Goal: Information Seeking & Learning: Learn about a topic

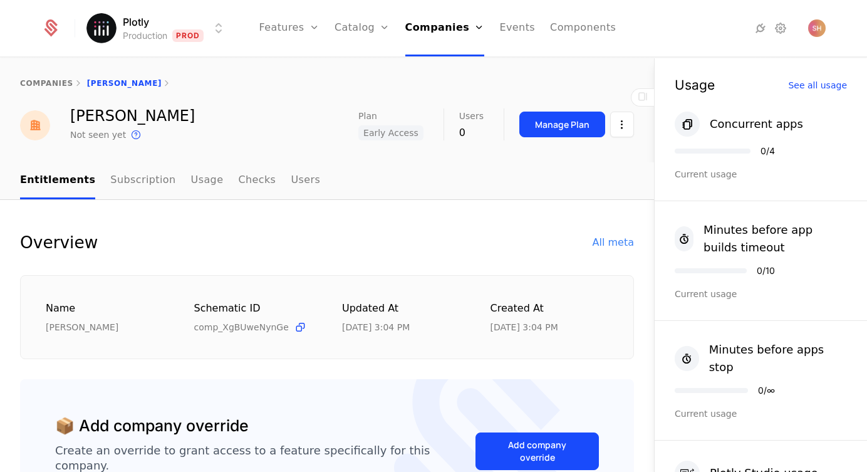
click at [211, 23] on html "Plotly Production Prod Features Features Flags Catalog Plans Add Ons Credits Co…" at bounding box center [433, 236] width 867 height 472
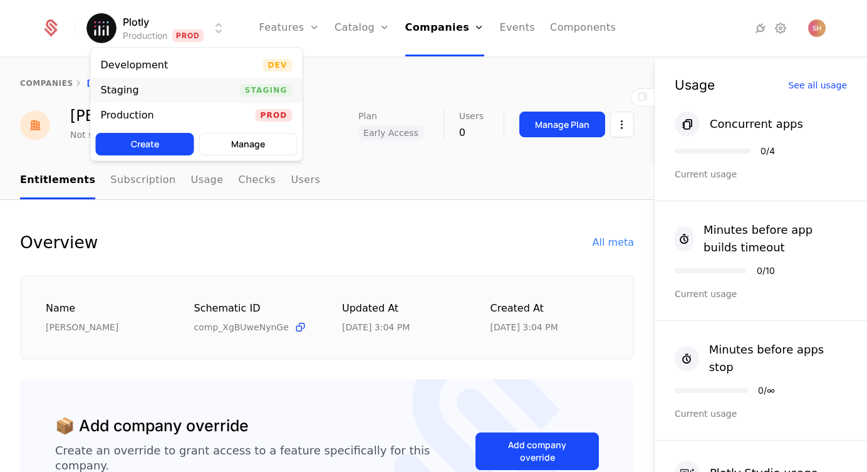
click at [185, 85] on div "Staging Staging" at bounding box center [197, 90] width 212 height 25
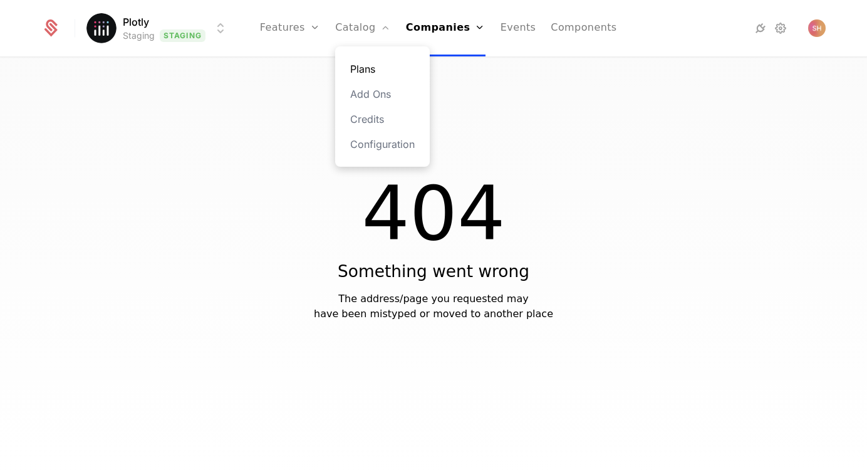
click at [373, 68] on link "Plans" at bounding box center [382, 68] width 65 height 15
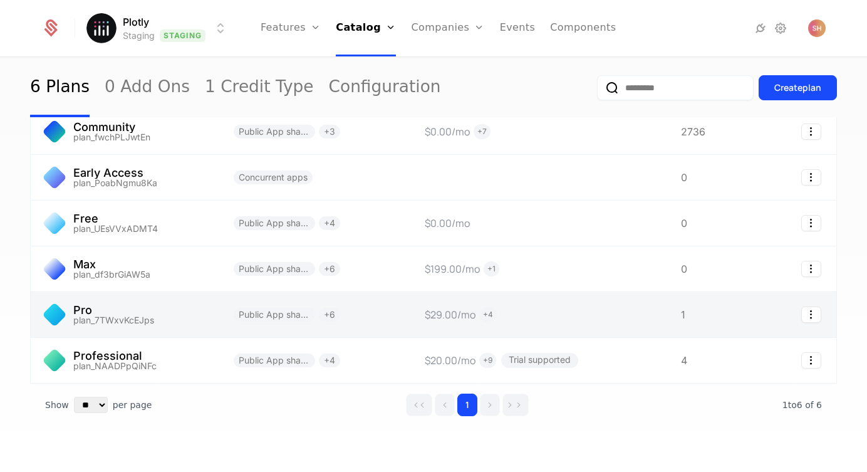
scroll to position [65, 0]
click at [172, 313] on link at bounding box center [125, 315] width 188 height 45
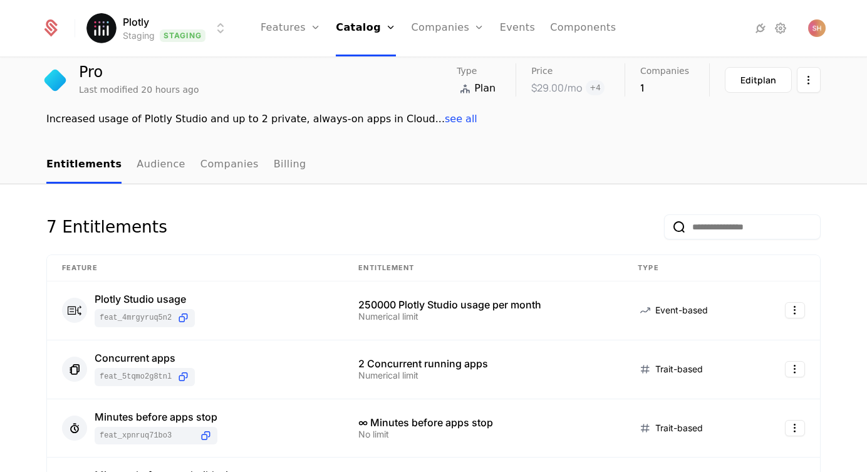
scroll to position [33, 0]
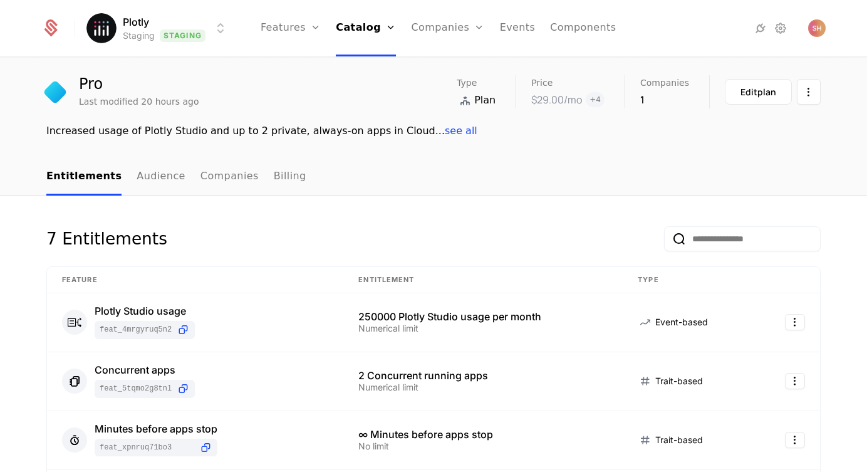
click at [445, 133] on span "see all" at bounding box center [461, 131] width 33 height 12
click at [440, 133] on span "hide" at bounding box center [451, 131] width 22 height 12
click at [803, 92] on html "Plotly Staging Staging Features Features Flags Catalog Plans Add Ons Credits Co…" at bounding box center [433, 236] width 867 height 472
click at [752, 87] on div "Edit plan" at bounding box center [758, 92] width 36 height 13
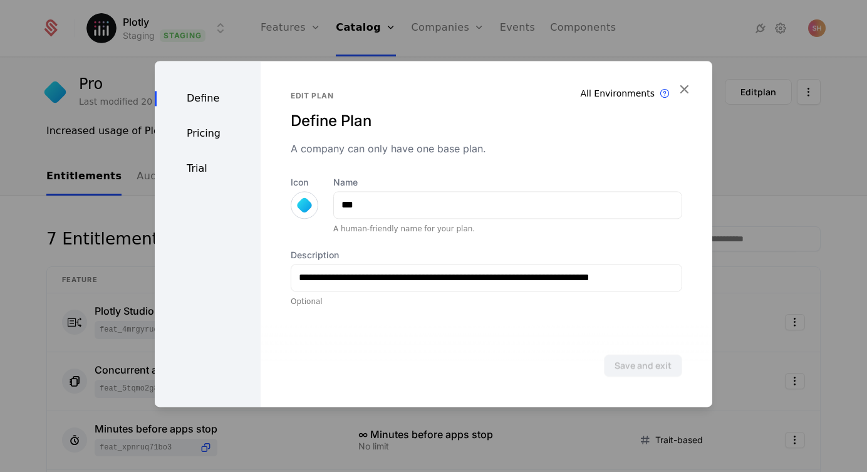
click at [174, 131] on div "Pricing" at bounding box center [208, 133] width 106 height 15
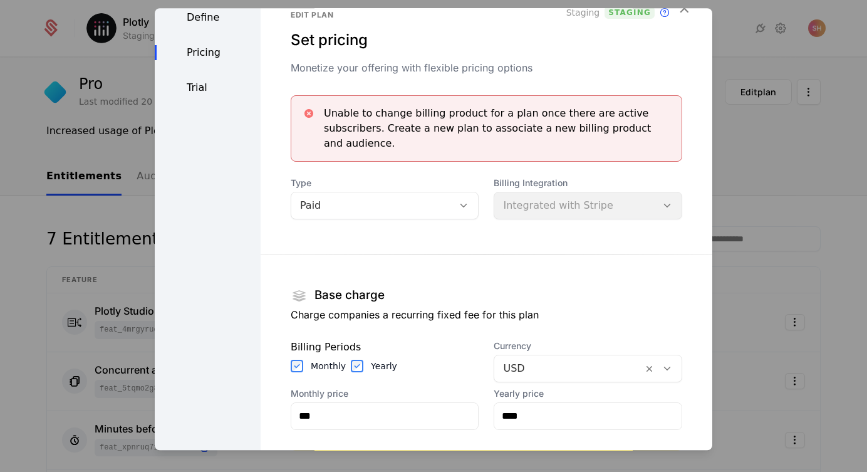
scroll to position [3, 0]
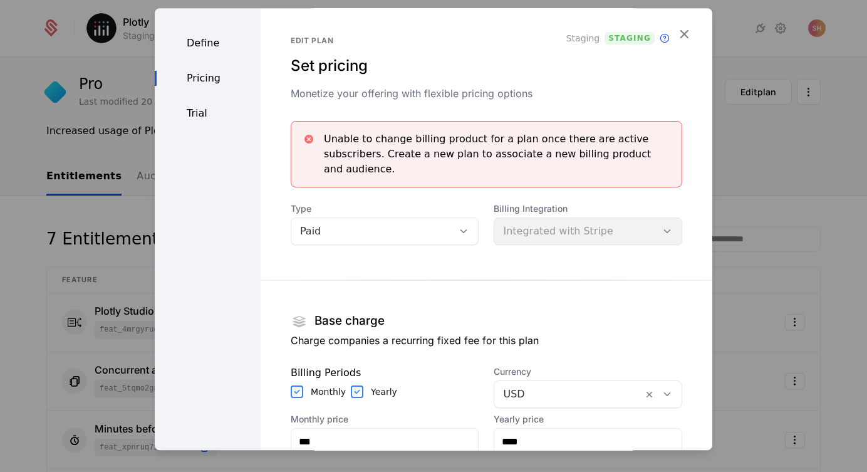
click at [203, 114] on div "Trial" at bounding box center [208, 113] width 106 height 15
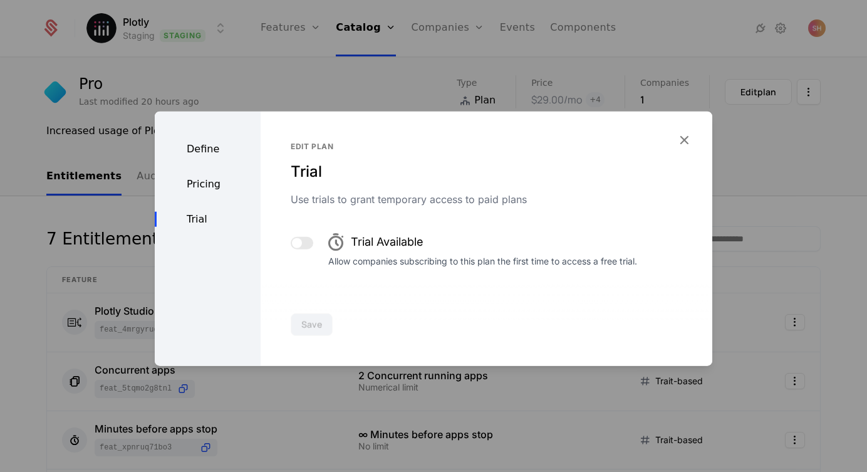
click at [207, 186] on div "Pricing" at bounding box center [208, 183] width 106 height 15
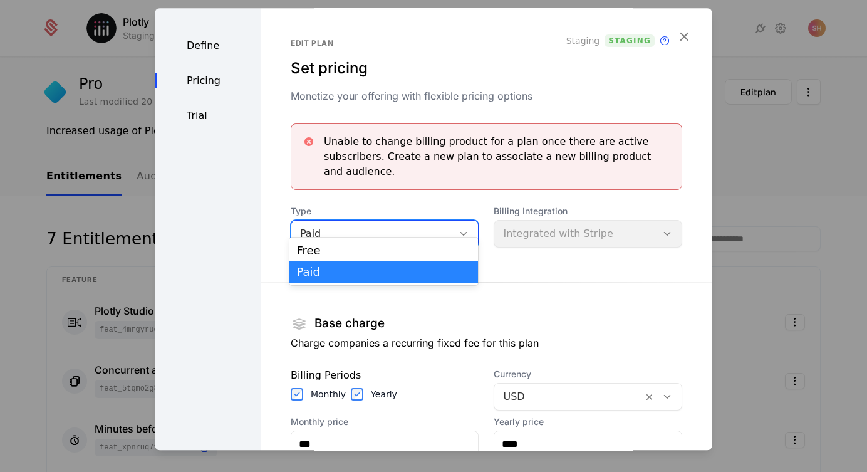
click at [414, 226] on div "Paid" at bounding box center [372, 233] width 145 height 15
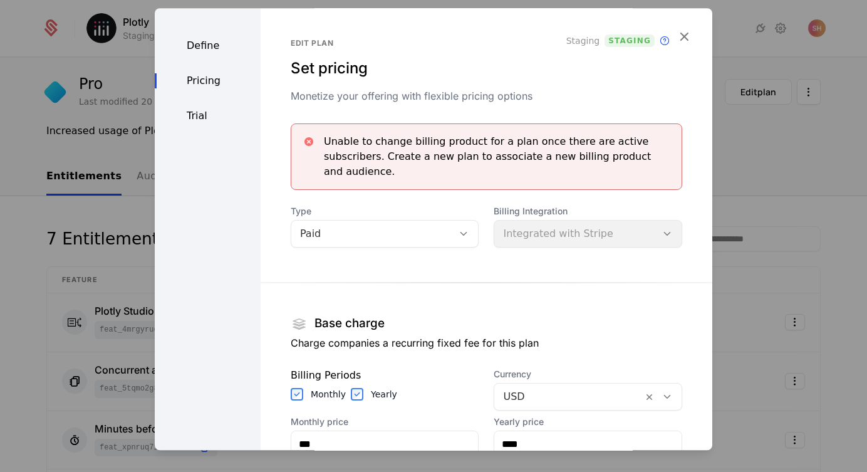
click at [423, 184] on div "Unable to change billing product for a plan once there are active subscribers. …" at bounding box center [487, 364] width 392 height 482
click at [693, 35] on div "Edit plan Set pricing Monetize your offering with flexible pricing options Stag…" at bounding box center [487, 357] width 452 height 698
click at [685, 32] on icon "button" at bounding box center [684, 36] width 16 height 16
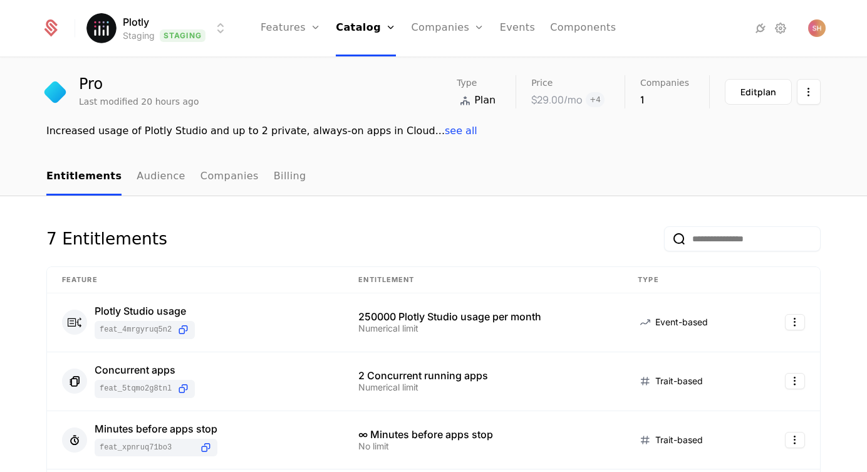
scroll to position [81, 0]
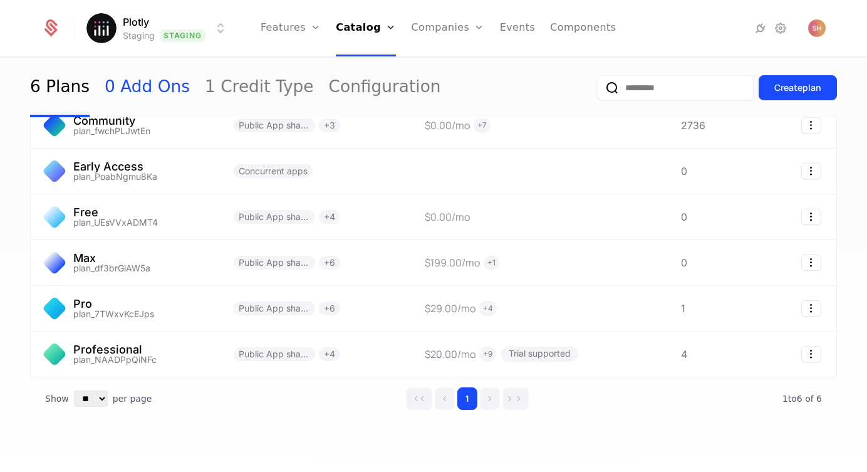
scroll to position [72, 0]
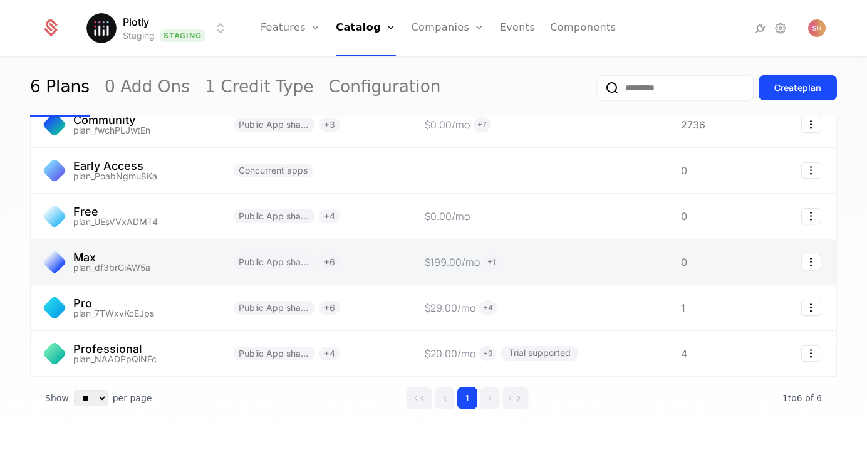
click at [93, 258] on link at bounding box center [125, 261] width 188 height 45
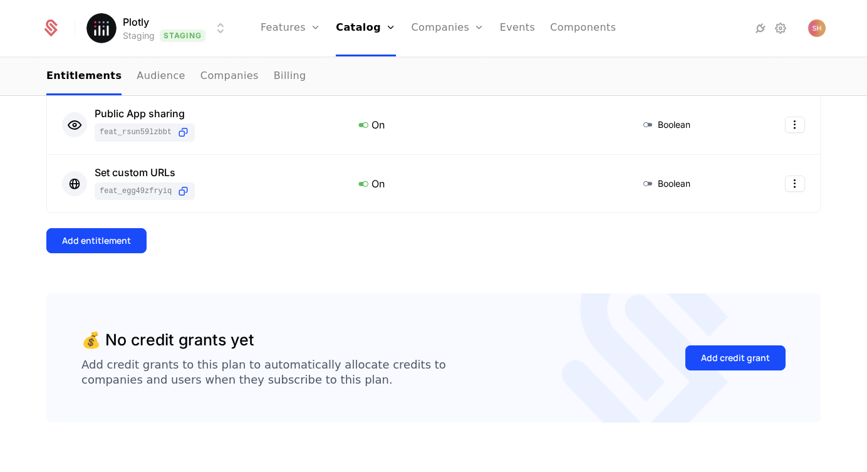
scroll to position [545, 0]
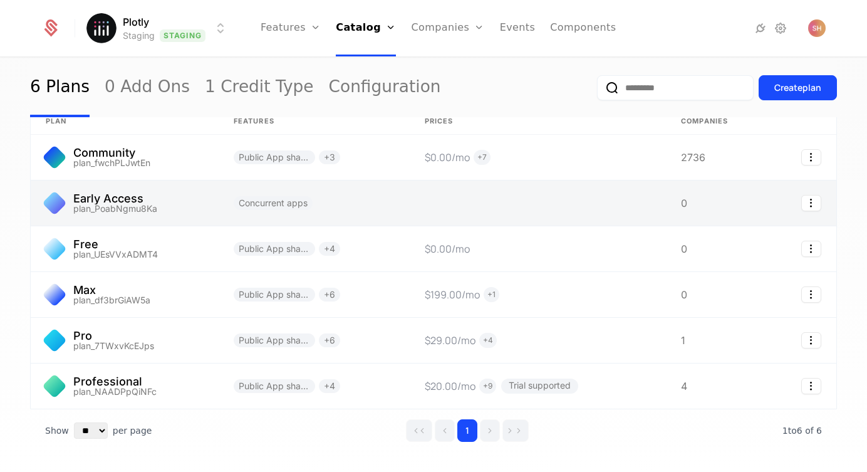
scroll to position [38, 0]
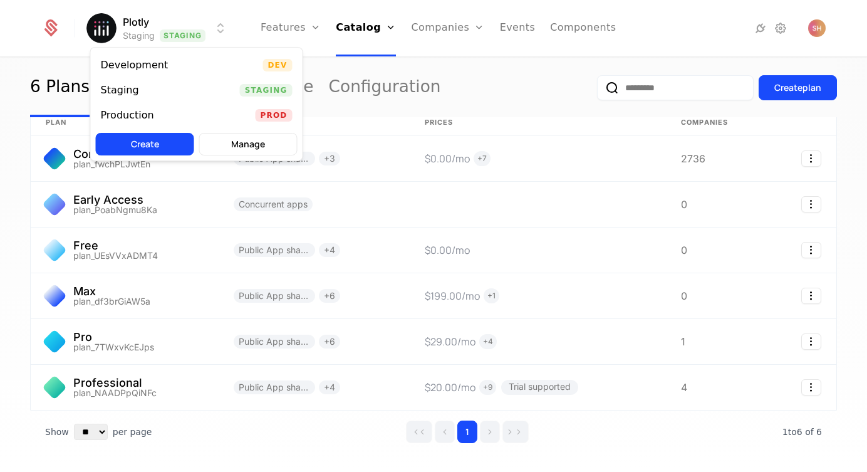
click at [214, 31] on html "Plotly Staging Staging Features Features Flags Catalog Plans Add Ons Credits Co…" at bounding box center [433, 236] width 867 height 472
click at [200, 66] on div "Development Dev" at bounding box center [197, 65] width 212 height 25
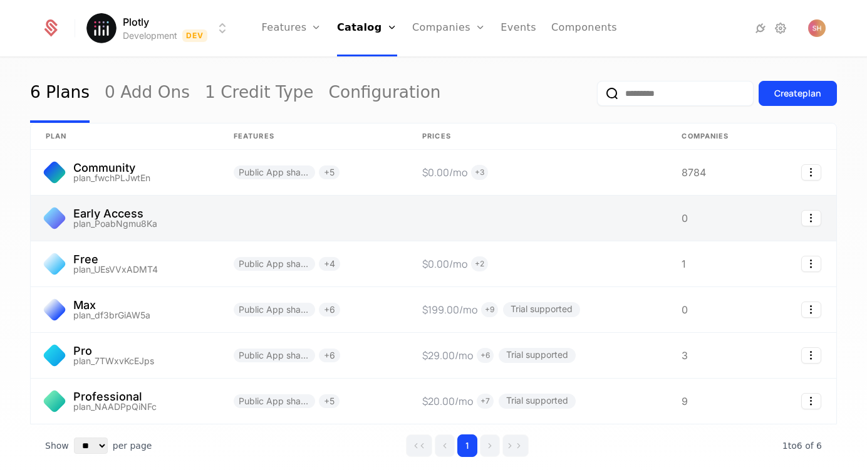
scroll to position [21, 0]
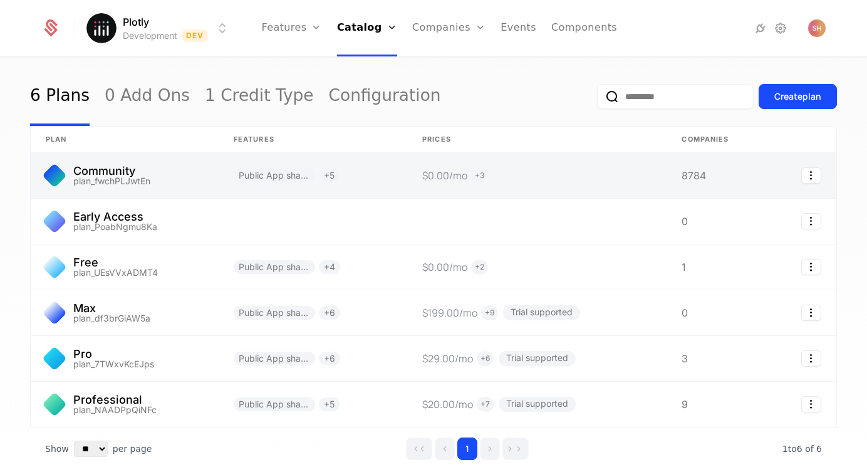
click at [195, 179] on link at bounding box center [125, 175] width 188 height 45
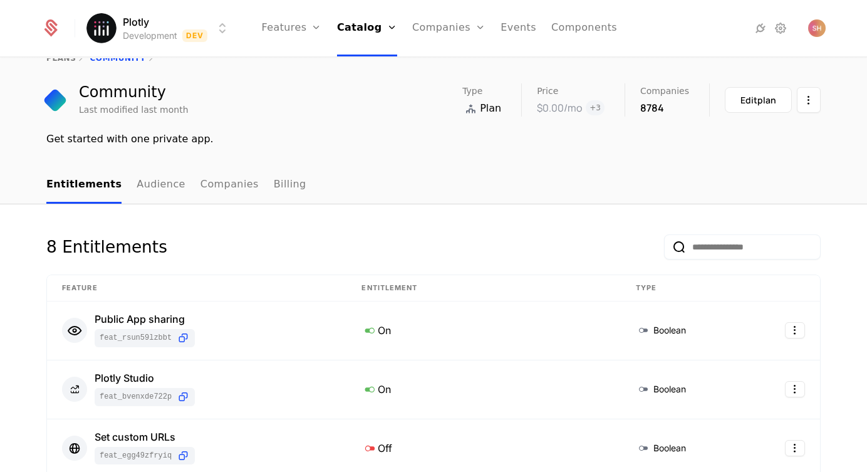
scroll to position [20, 0]
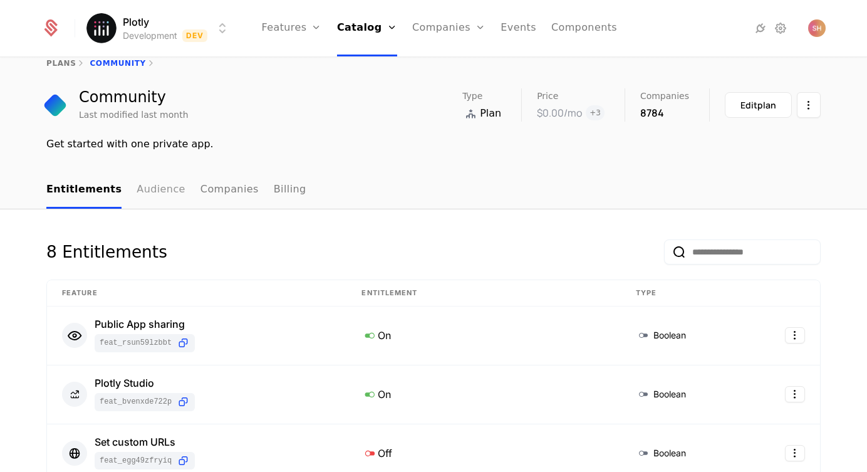
click at [149, 186] on link "Audience" at bounding box center [161, 190] width 49 height 37
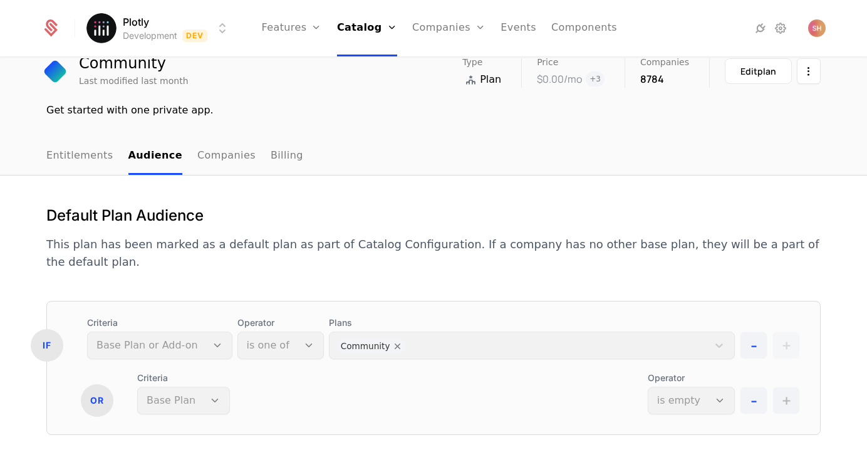
scroll to position [40, 0]
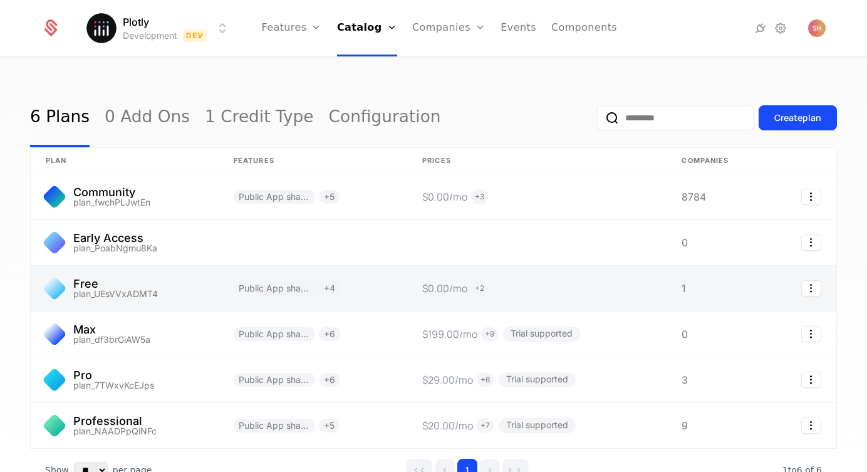
click at [83, 284] on link at bounding box center [125, 288] width 188 height 45
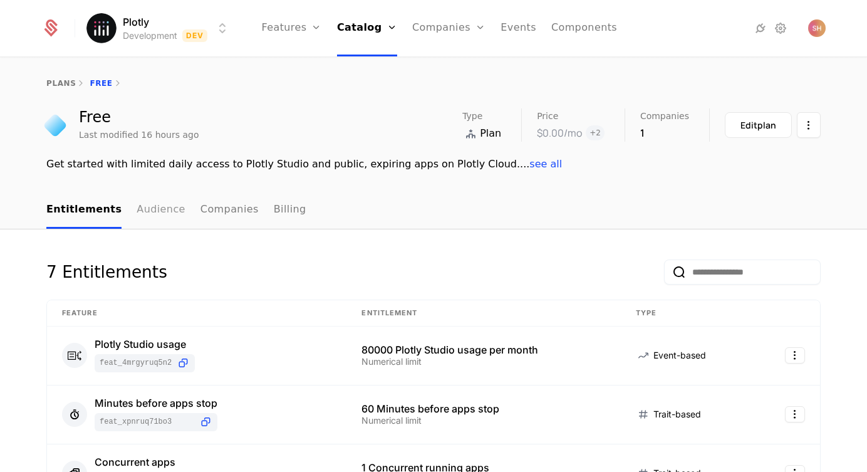
click at [137, 207] on link "Audience" at bounding box center [161, 210] width 49 height 37
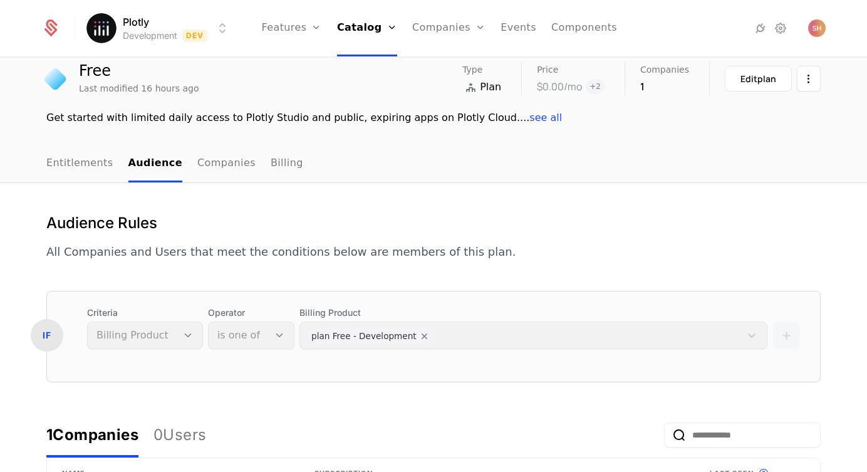
scroll to position [46, 0]
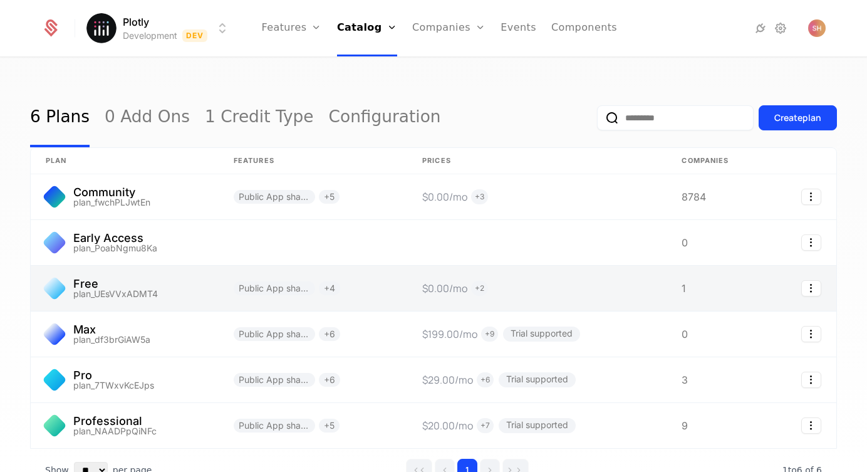
scroll to position [26, 0]
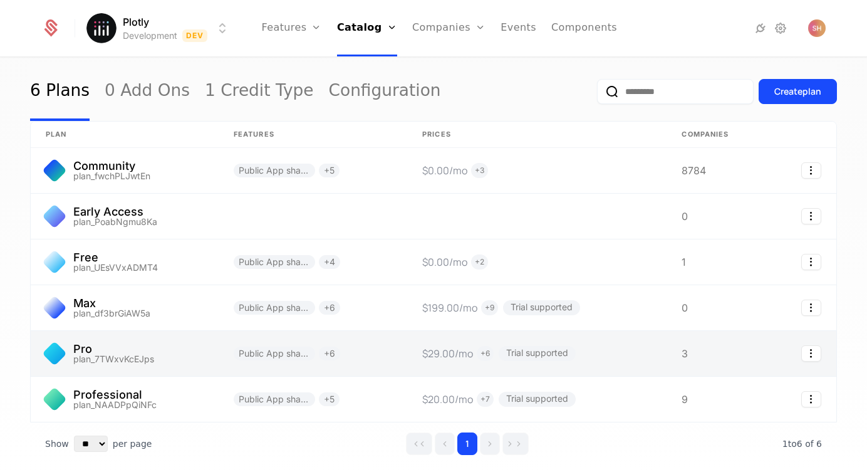
click at [86, 351] on link at bounding box center [125, 353] width 188 height 45
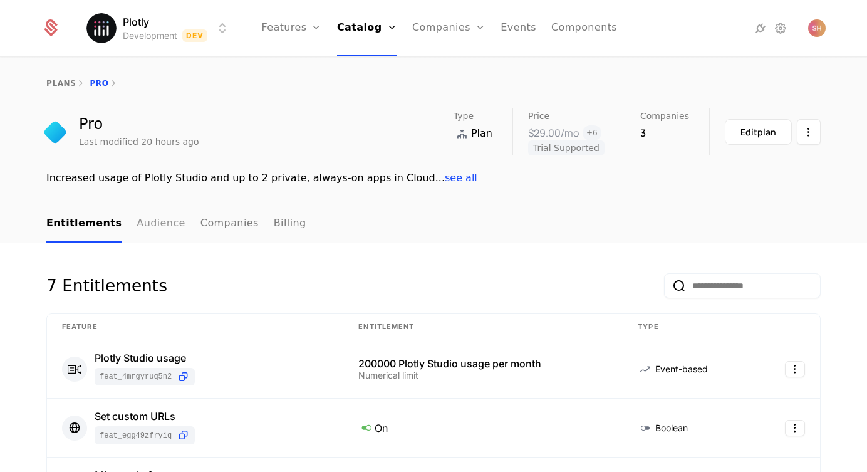
click at [148, 224] on link "Audience" at bounding box center [161, 223] width 49 height 37
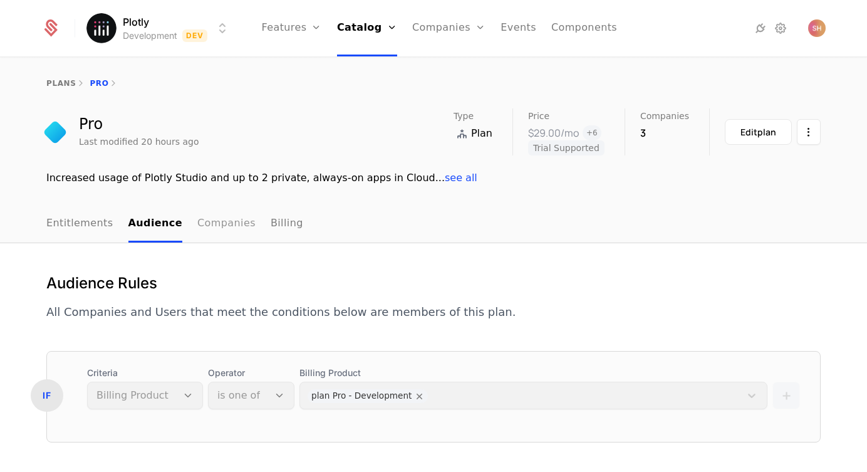
click at [213, 220] on link "Companies" at bounding box center [226, 223] width 58 height 37
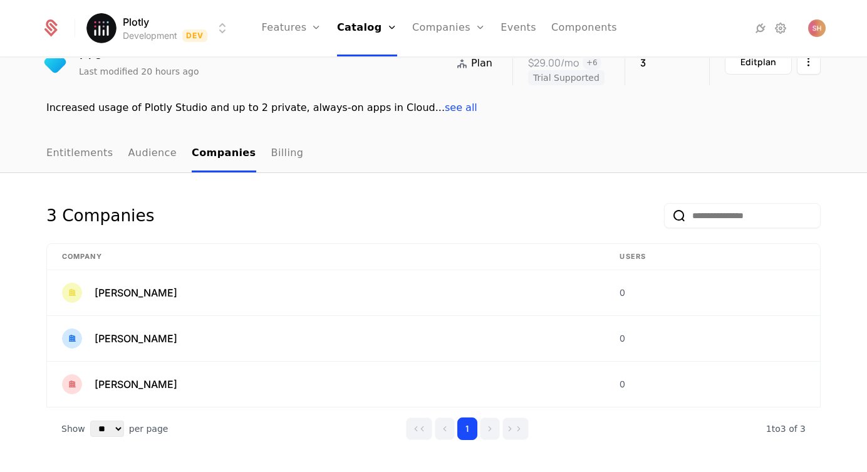
scroll to position [78, 0]
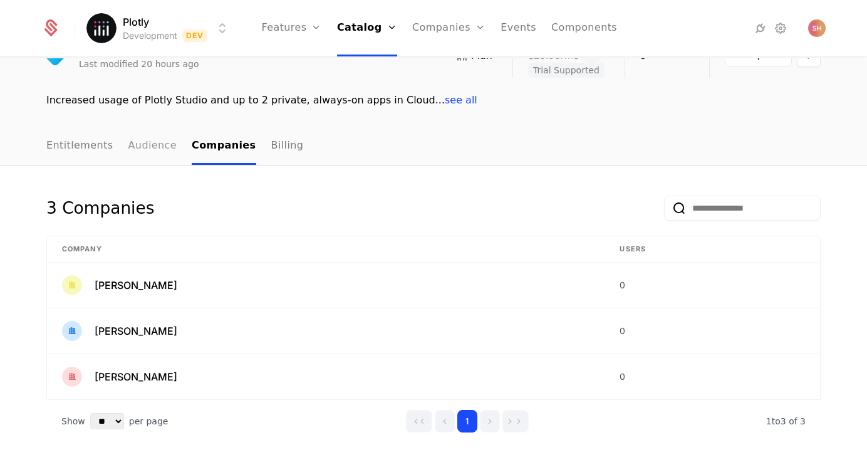
click at [153, 144] on link "Audience" at bounding box center [152, 146] width 49 height 37
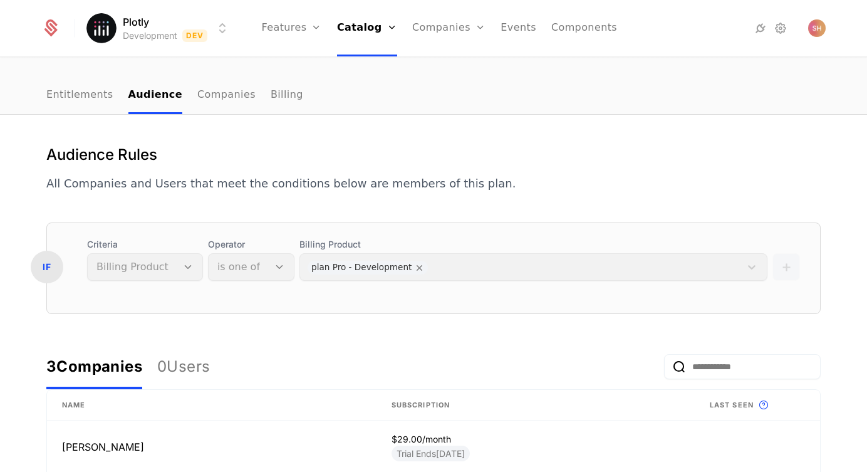
scroll to position [128, 0]
click at [328, 265] on div "Billing Product plan Pro - Development" at bounding box center [533, 260] width 468 height 43
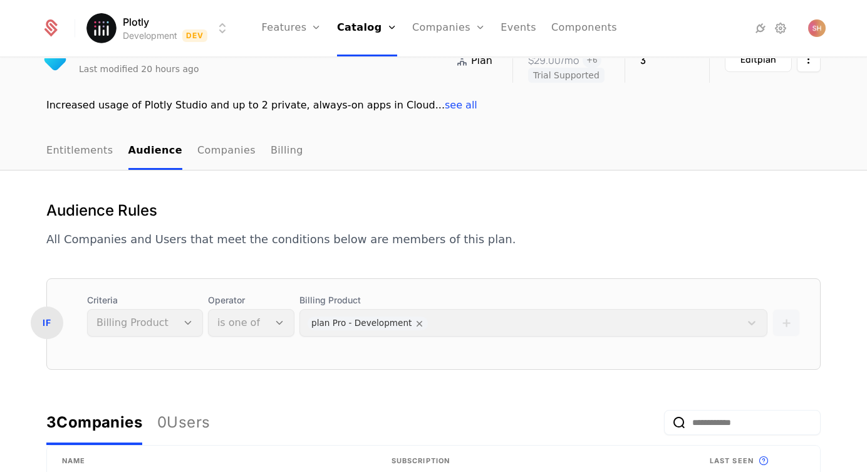
scroll to position [64, 0]
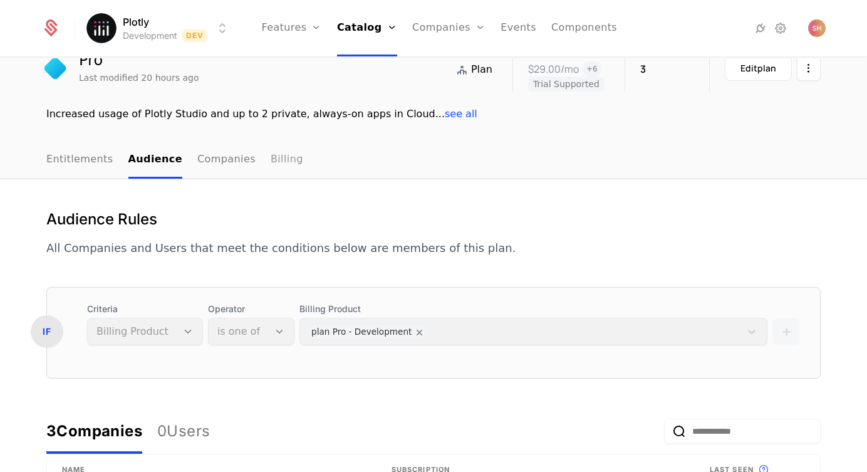
click at [271, 150] on link "Billing" at bounding box center [287, 160] width 33 height 37
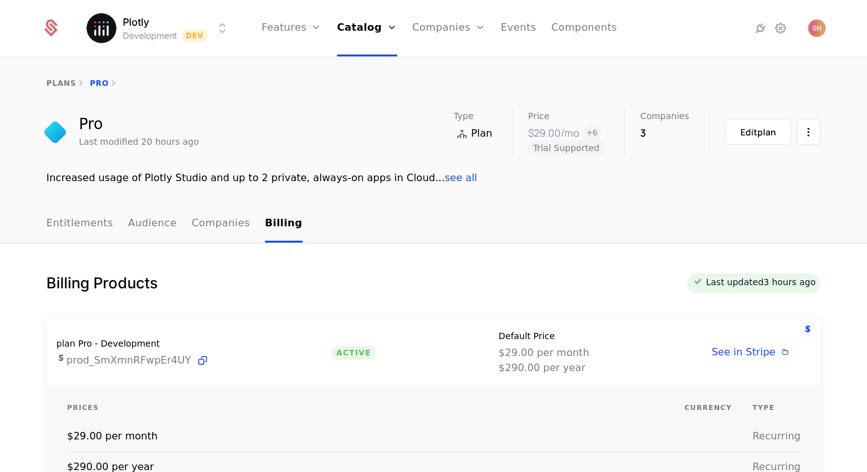
click at [217, 26] on html "Plotly Development Dev Features Features Flags Catalog Plans Add Ons Credits Co…" at bounding box center [433, 236] width 867 height 472
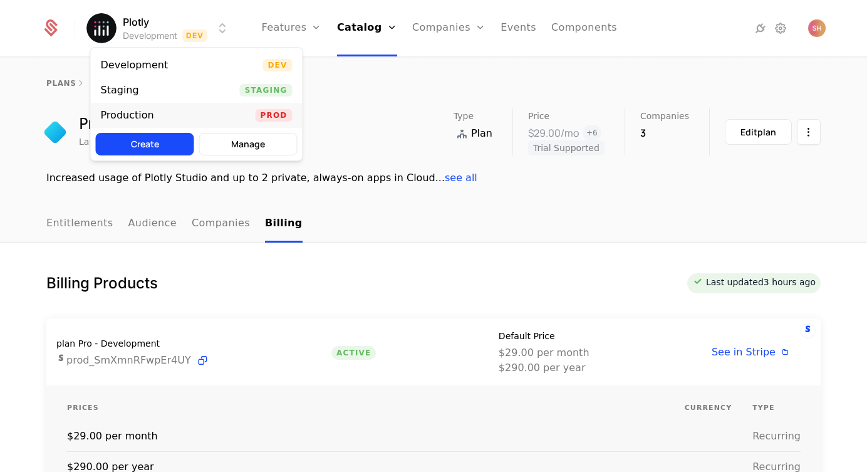
click at [199, 108] on div "Production Prod" at bounding box center [197, 115] width 212 height 25
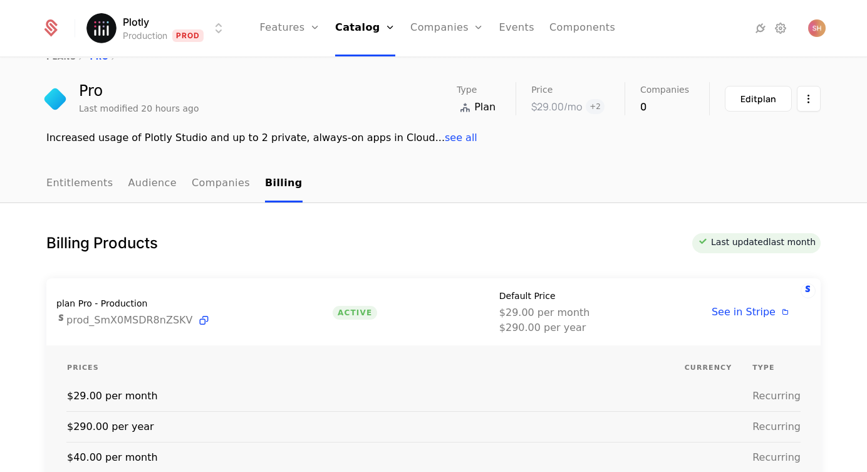
scroll to position [29, 0]
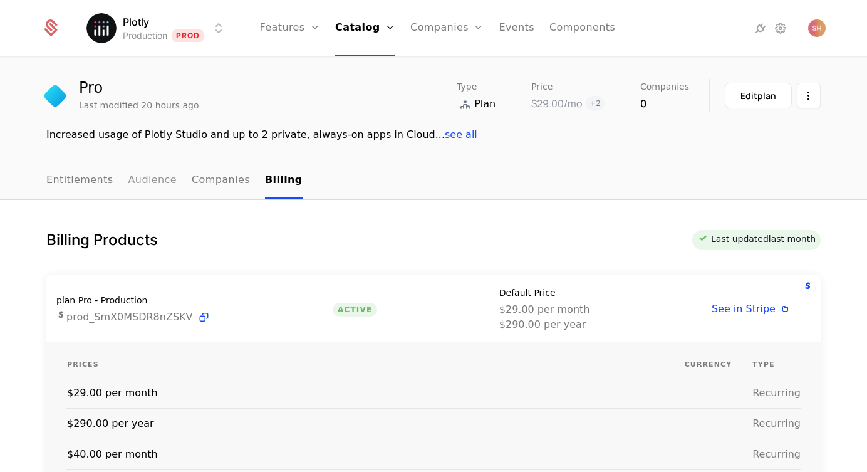
click at [150, 185] on link "Audience" at bounding box center [152, 180] width 49 height 37
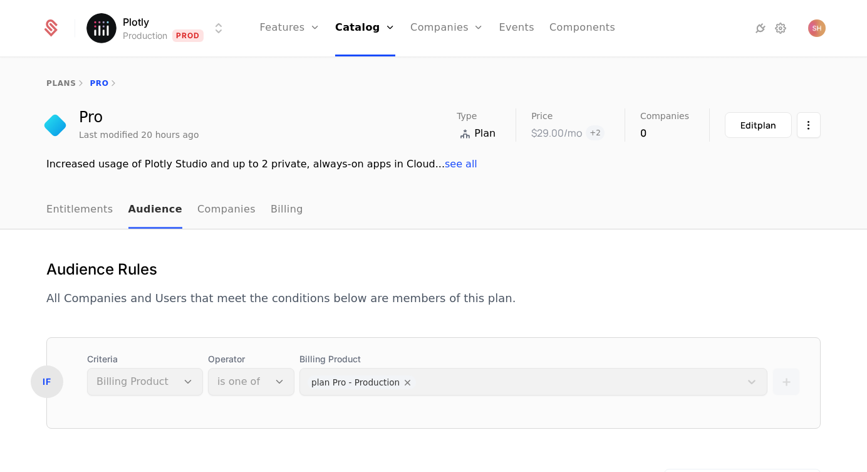
scroll to position [5, 0]
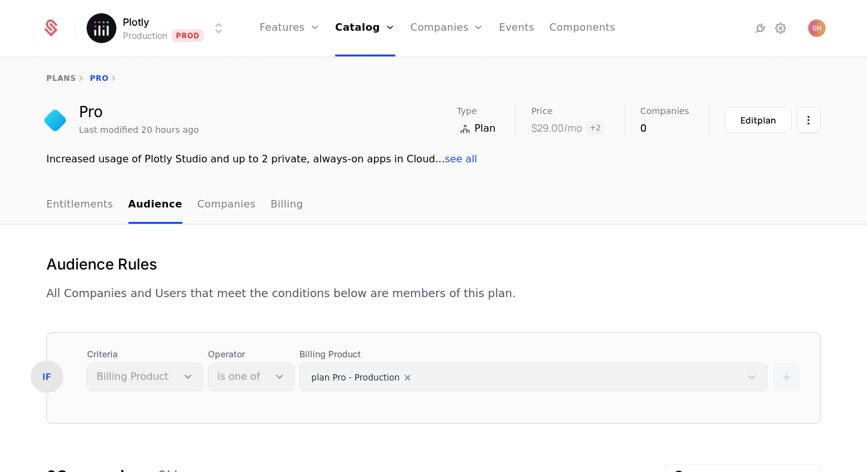
click at [335, 381] on div "Billing Product plan Pro - Production" at bounding box center [533, 369] width 468 height 43
click at [218, 26] on html "Plotly Production Prod Features Features Flags Catalog Plans Add Ons Credits Co…" at bounding box center [433, 236] width 867 height 472
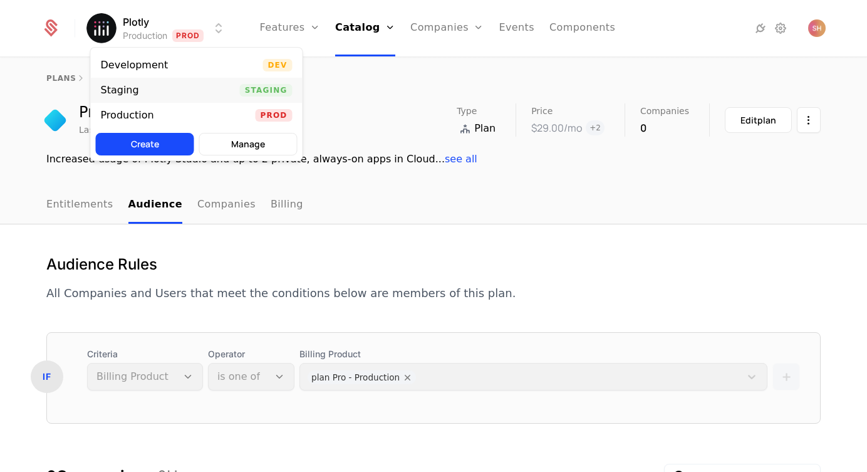
click at [197, 86] on div "Staging Staging" at bounding box center [197, 90] width 212 height 25
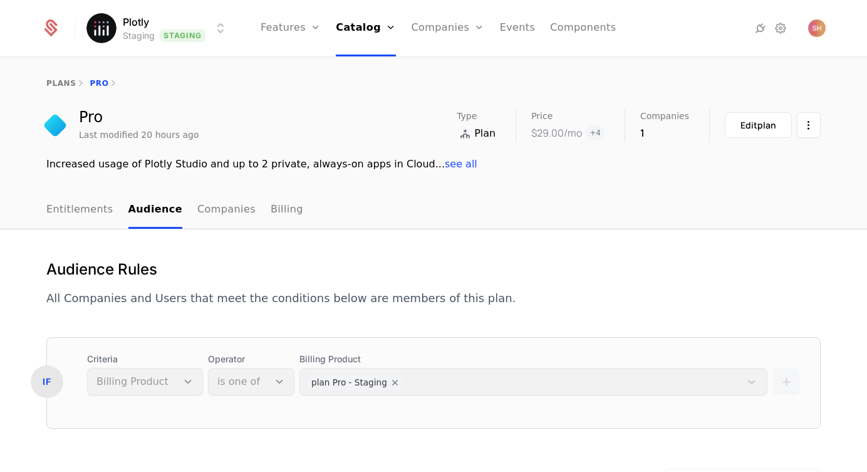
click at [205, 26] on html "Plotly Staging Staging Features Features Flags Catalog Plans Add Ons Credits Co…" at bounding box center [433, 236] width 867 height 472
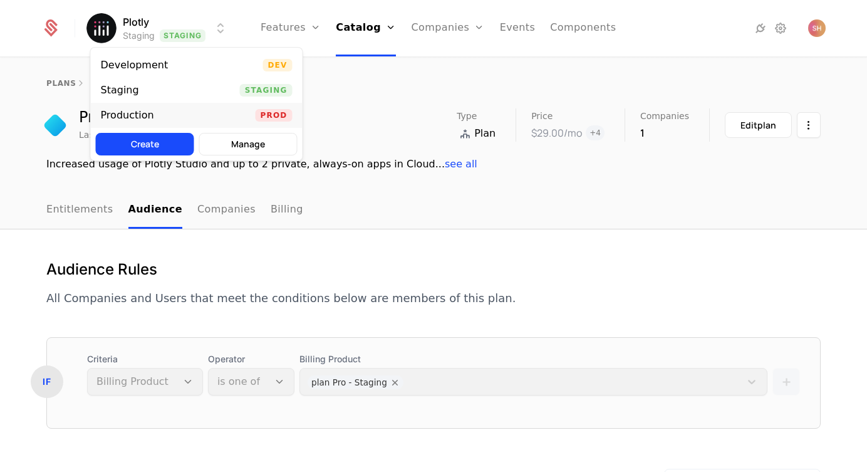
click at [169, 119] on div "Production Prod" at bounding box center [197, 115] width 212 height 25
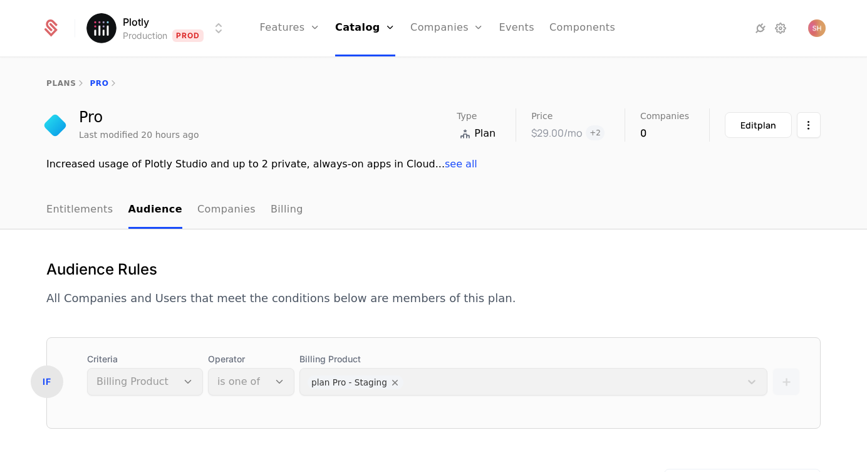
click at [214, 23] on html "Plotly Production Prod Features Features Flags Catalog Plans Add Ons Credits Co…" at bounding box center [433, 236] width 867 height 472
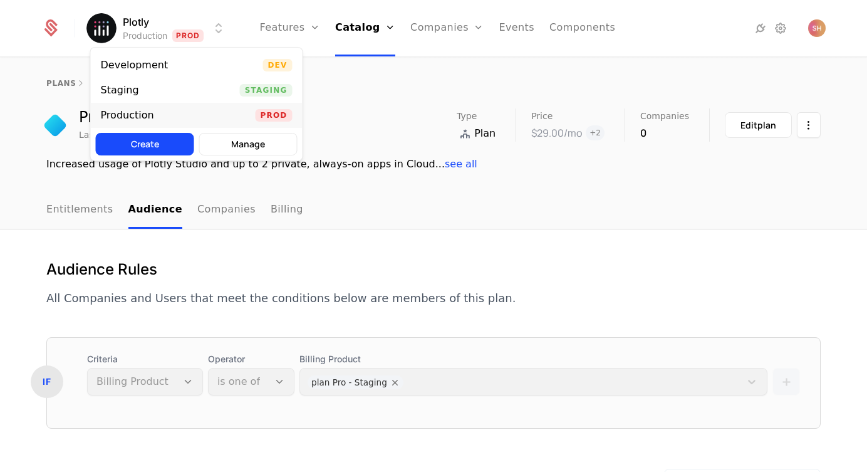
click at [277, 113] on span "Prod" at bounding box center [274, 115] width 37 height 13
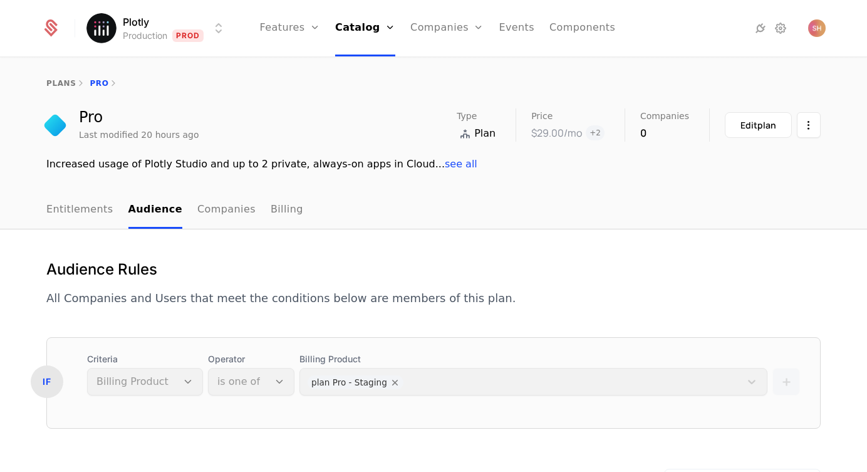
click at [329, 124] on div "Pro Last modified 20 hours ago Type Plan Price $29.00 /mo + 2 Companies 0 Edit …" at bounding box center [433, 124] width 774 height 33
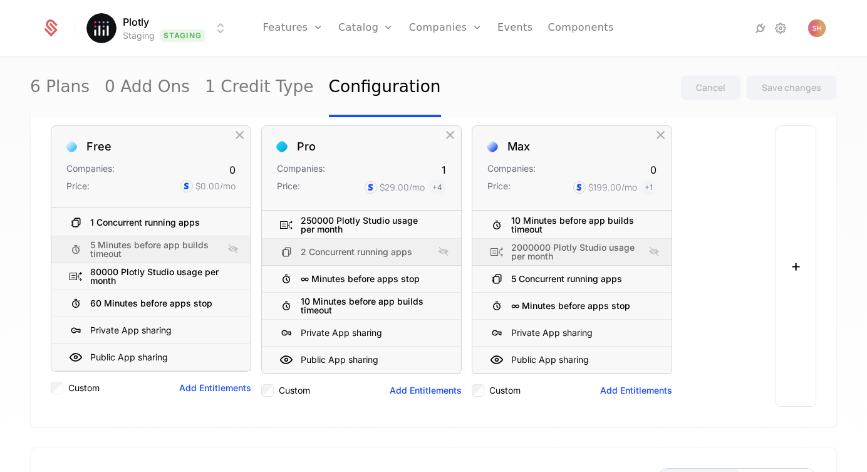
scroll to position [120, 0]
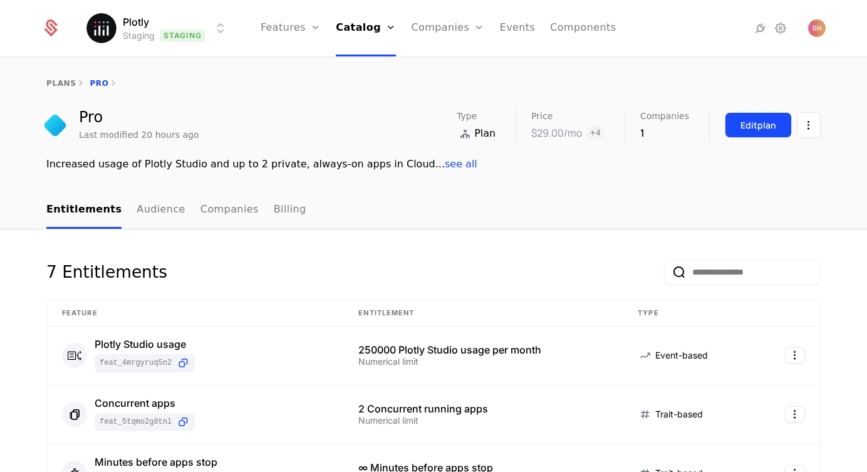
click at [760, 129] on div "Edit plan" at bounding box center [758, 125] width 36 height 13
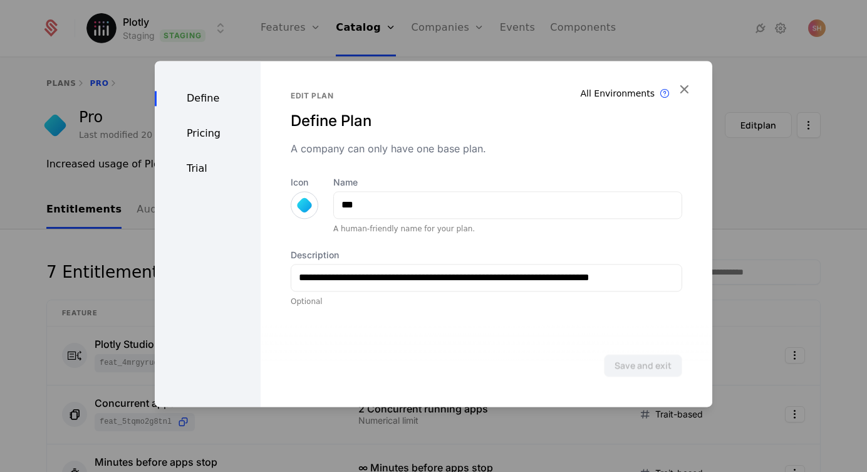
click at [200, 138] on div "Pricing" at bounding box center [208, 133] width 106 height 15
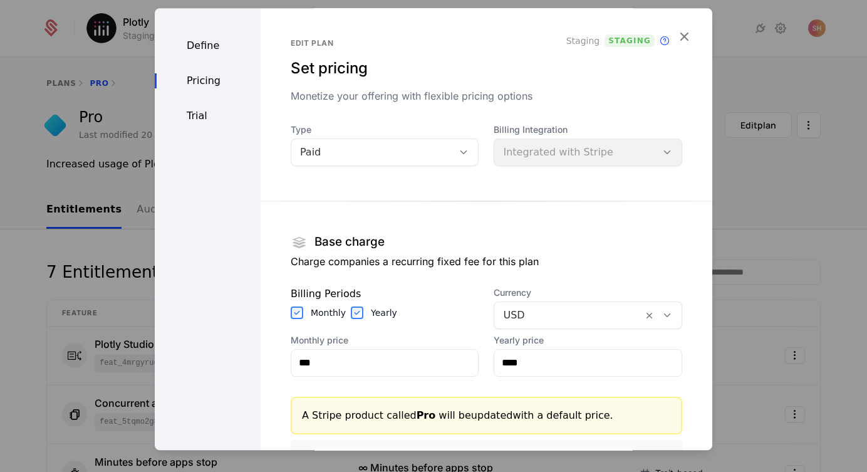
click at [187, 158] on div "Define Pricing Trial" at bounding box center [208, 316] width 106 height 616
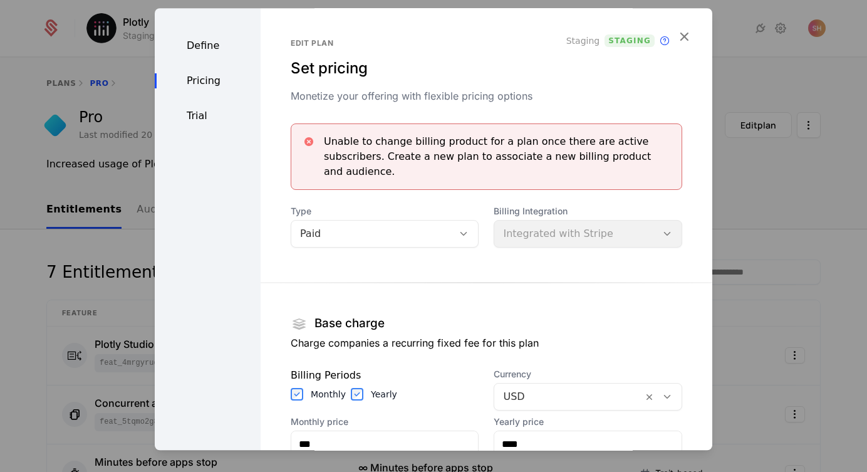
click at [187, 121] on div "Trial" at bounding box center [208, 115] width 106 height 15
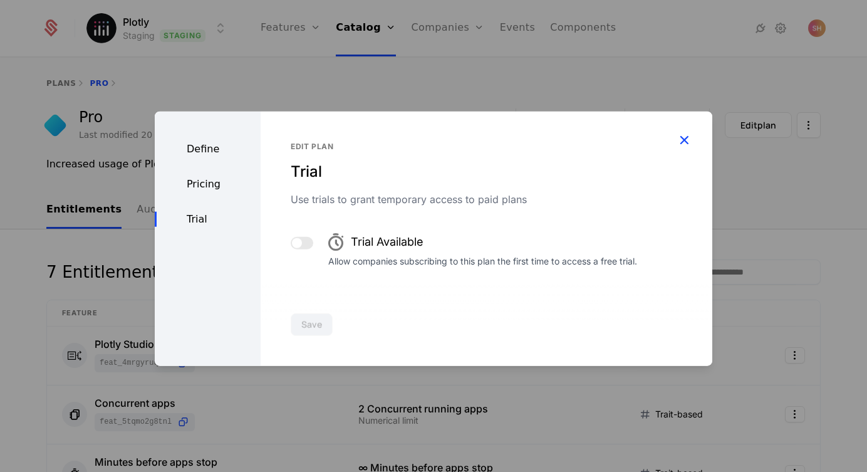
click at [685, 136] on icon "button" at bounding box center [684, 139] width 16 height 16
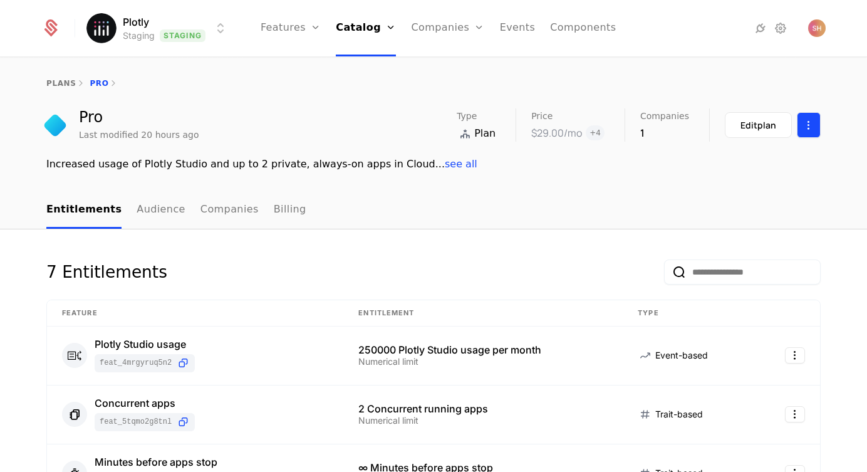
click at [814, 122] on html "Plotly Staging Staging Features Features Flags Catalog Plans Add Ons Credits Co…" at bounding box center [433, 236] width 867 height 472
click at [274, 210] on link "Billing" at bounding box center [290, 210] width 33 height 37
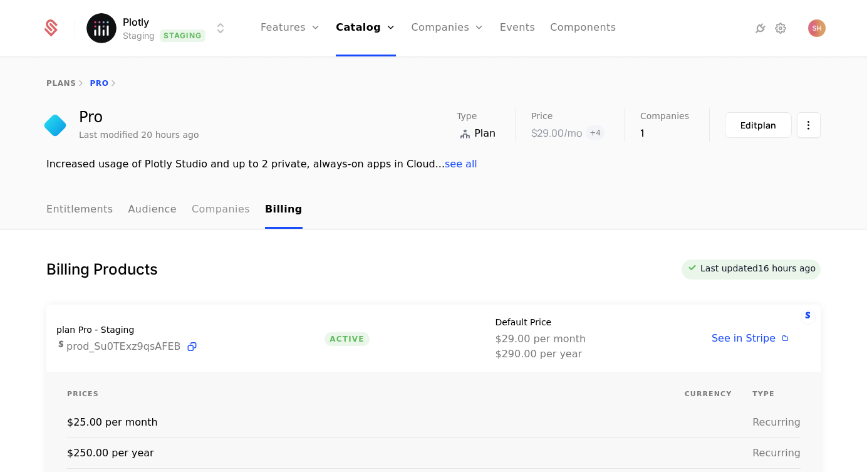
click at [212, 206] on link "Companies" at bounding box center [221, 210] width 58 height 37
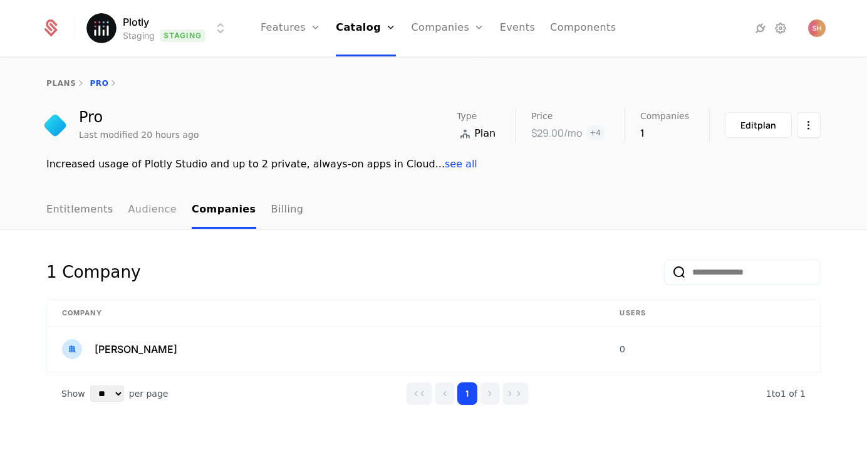
click at [131, 201] on link "Audience" at bounding box center [152, 210] width 49 height 37
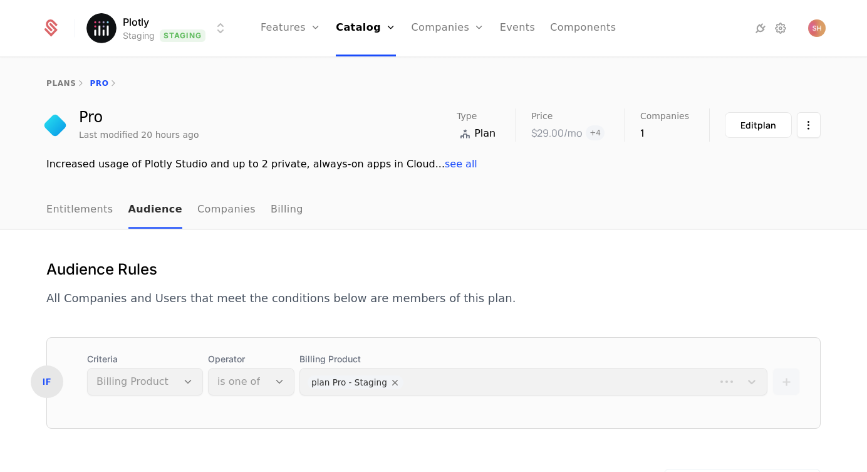
click at [148, 204] on link "Audience" at bounding box center [155, 210] width 54 height 37
click at [85, 207] on link "Entitlements" at bounding box center [79, 210] width 67 height 37
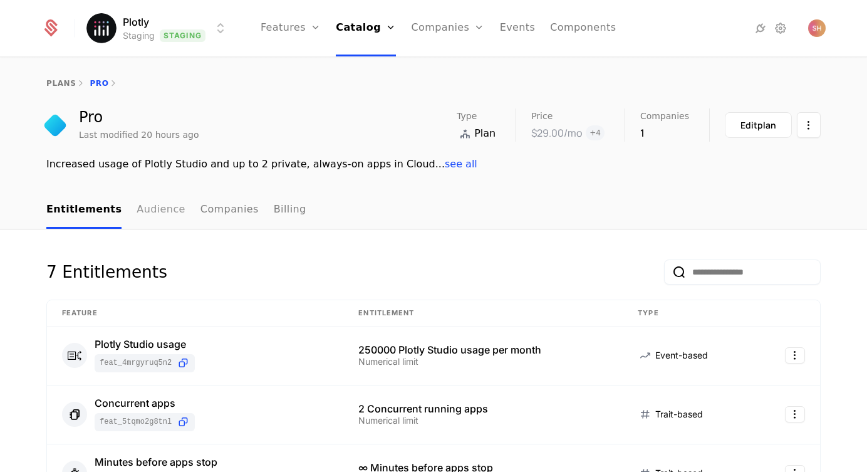
click at [153, 214] on link "Audience" at bounding box center [161, 210] width 49 height 37
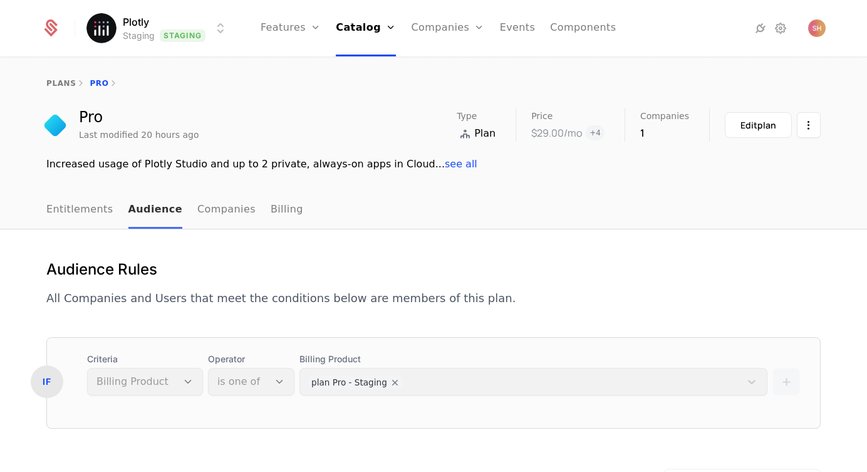
scroll to position [9, 0]
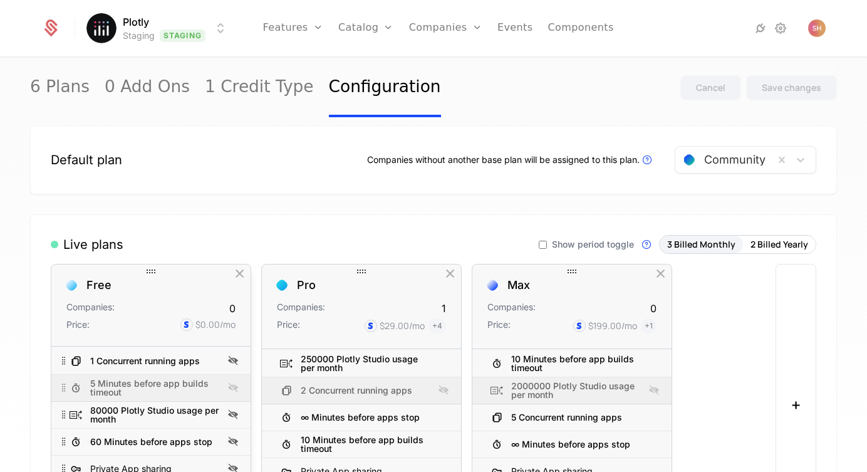
scroll to position [31, 0]
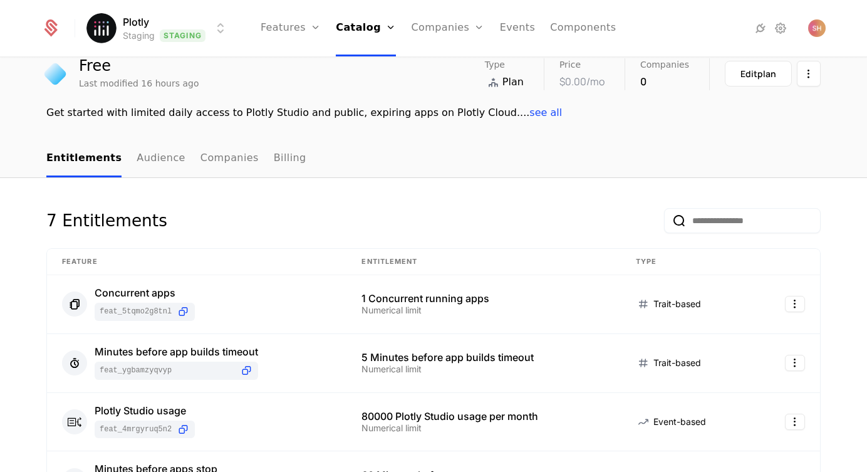
scroll to position [61, 0]
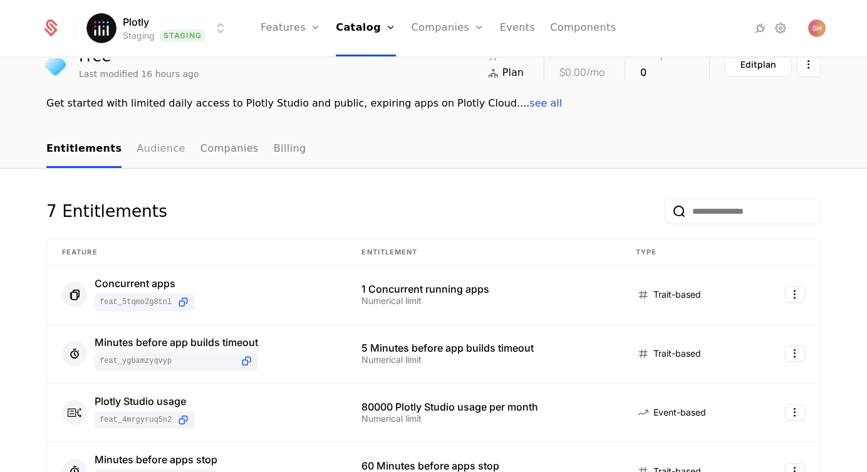
click at [157, 153] on link "Audience" at bounding box center [161, 149] width 49 height 37
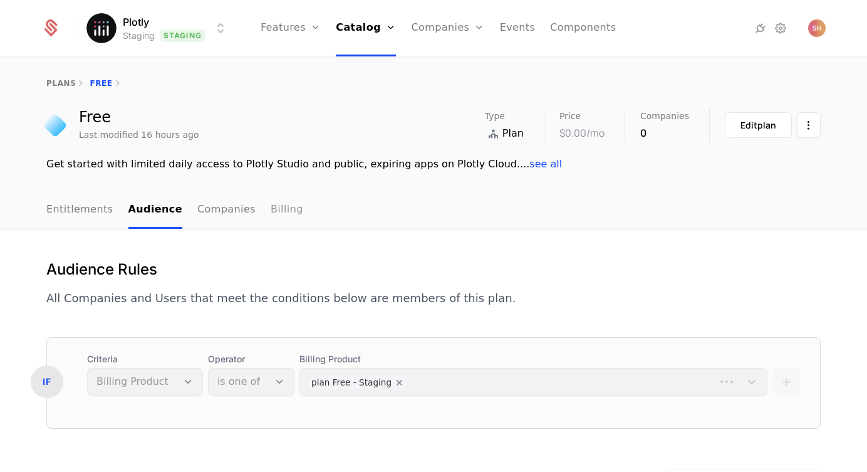
click at [271, 212] on link "Billing" at bounding box center [287, 210] width 33 height 37
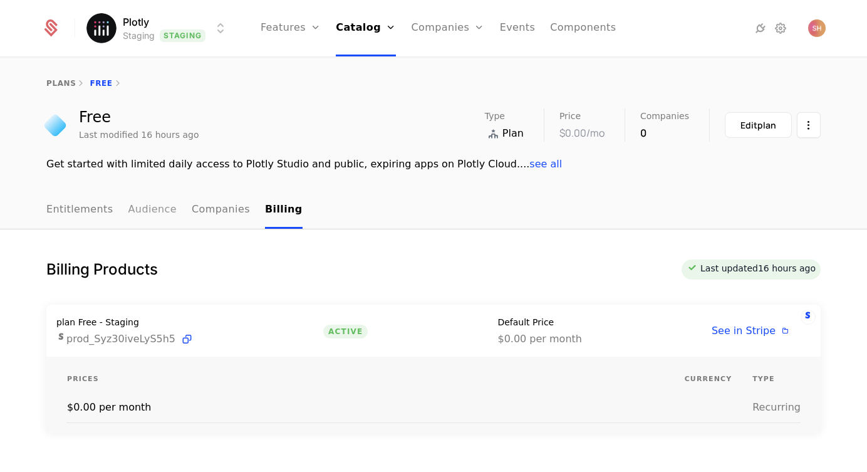
click at [150, 207] on link "Audience" at bounding box center [152, 210] width 49 height 37
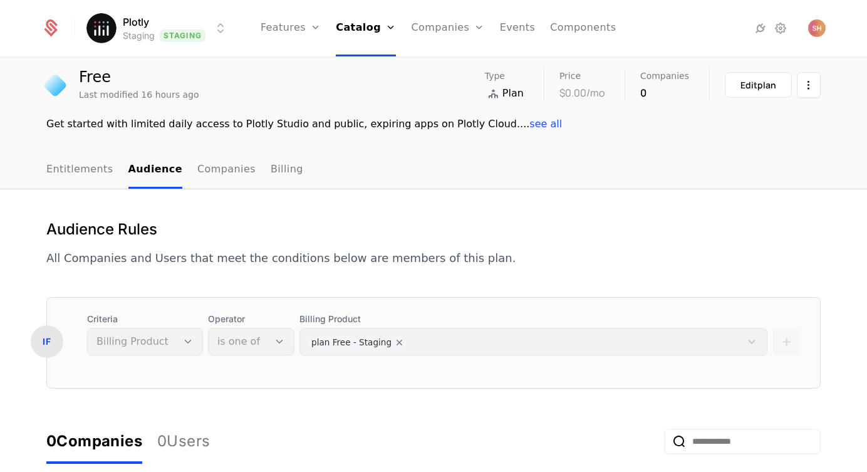
scroll to position [46, 0]
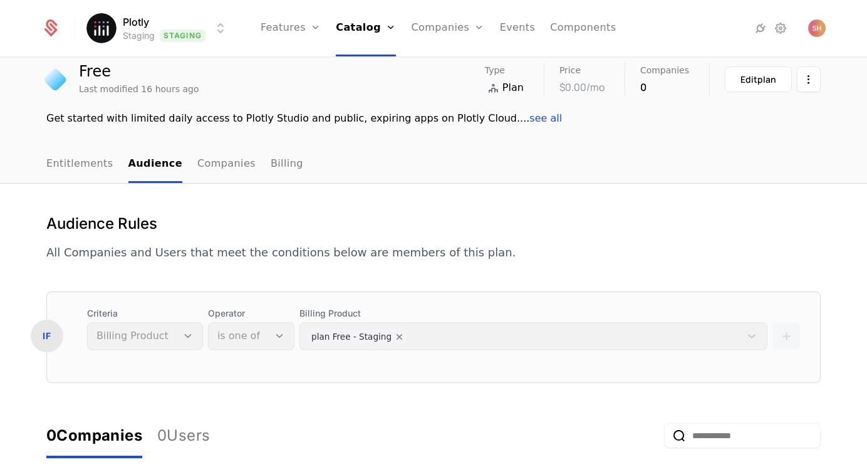
click at [337, 342] on div "Billing Product plan Free - Staging" at bounding box center [533, 328] width 468 height 43
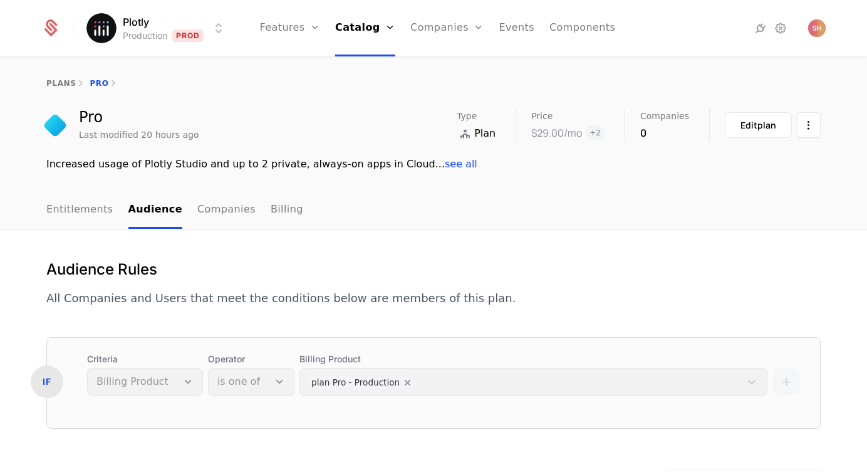
click at [214, 29] on html "Plotly Production Prod Features Features Flags Catalog Plans Add Ons Credits Co…" at bounding box center [433, 236] width 867 height 472
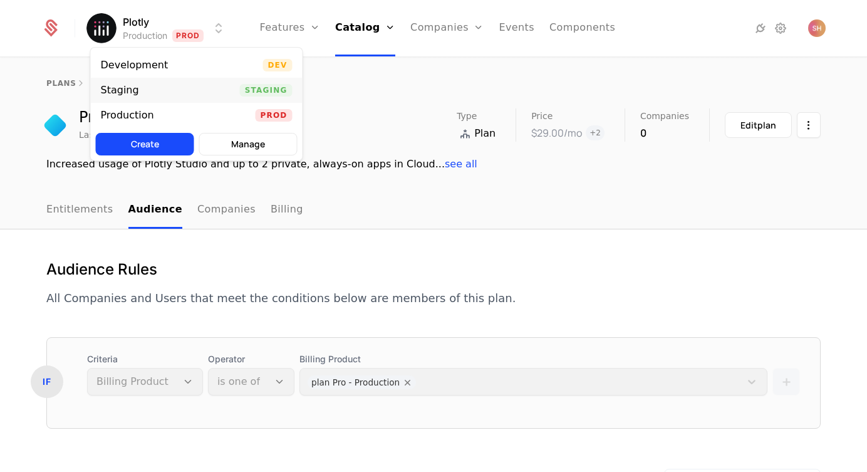
click at [194, 82] on div "Staging Staging" at bounding box center [197, 90] width 212 height 25
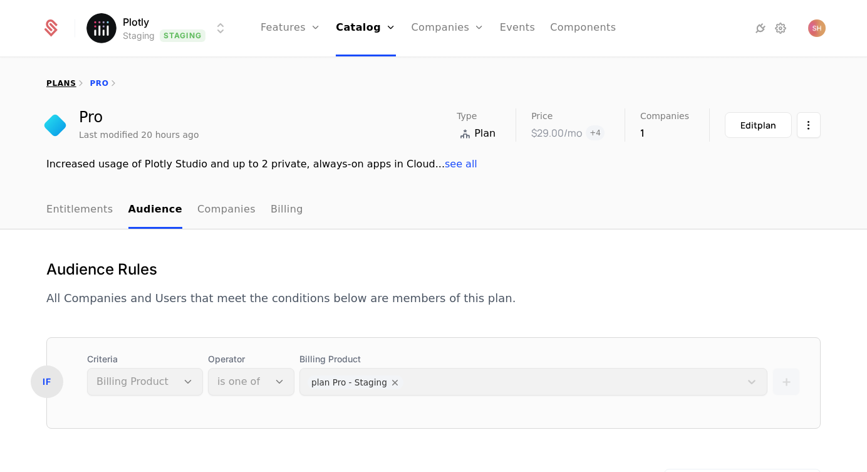
click at [64, 79] on link "plans" at bounding box center [60, 83] width 29 height 9
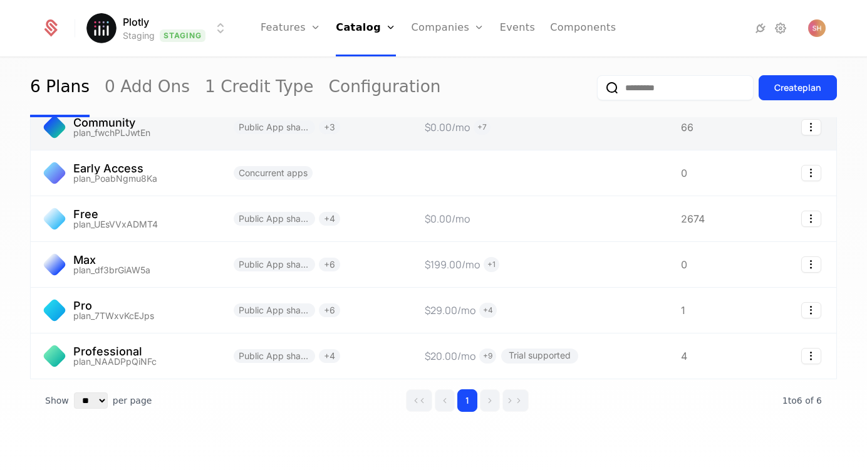
scroll to position [82, 0]
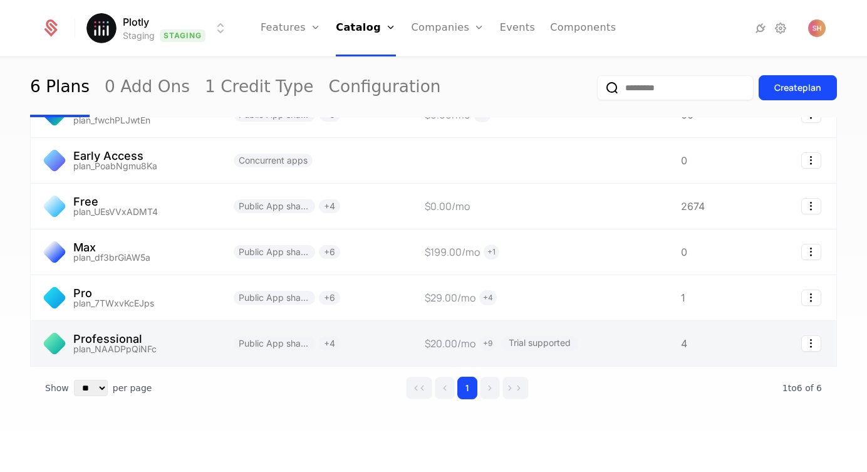
click at [119, 340] on link at bounding box center [125, 343] width 188 height 45
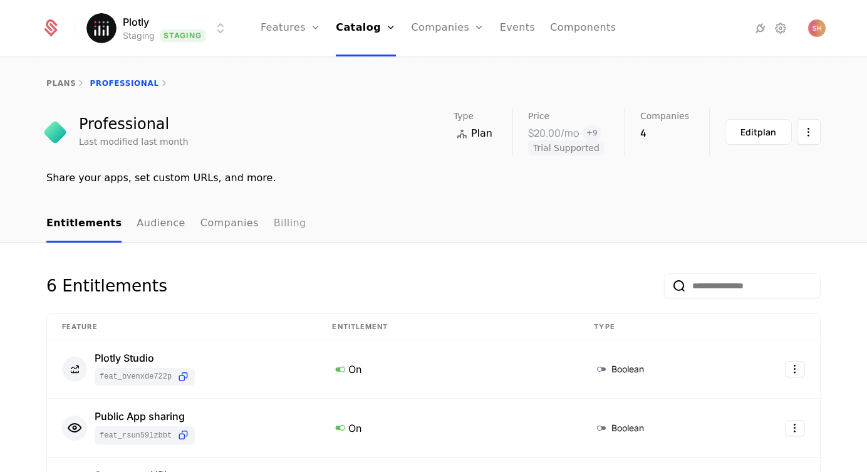
click at [274, 224] on link "Billing" at bounding box center [290, 223] width 33 height 37
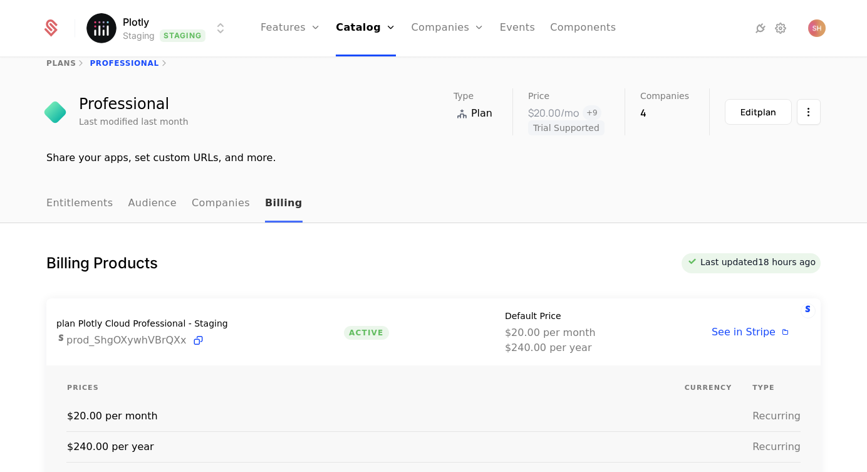
scroll to position [31, 0]
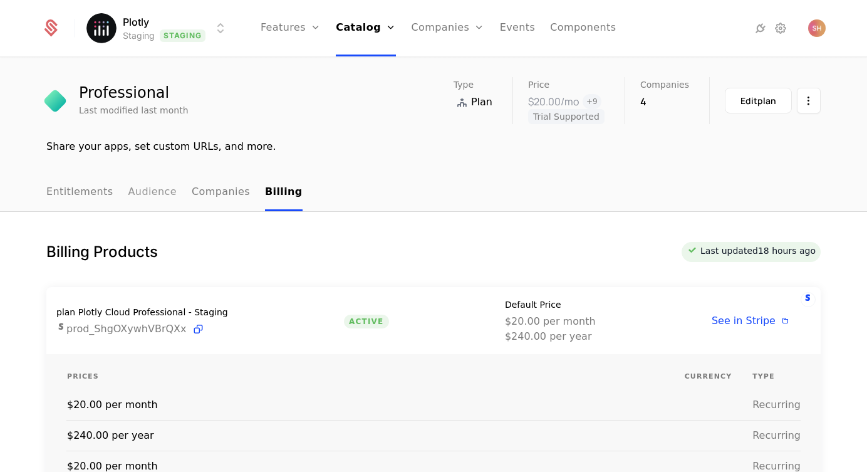
click at [142, 194] on link "Audience" at bounding box center [152, 192] width 49 height 37
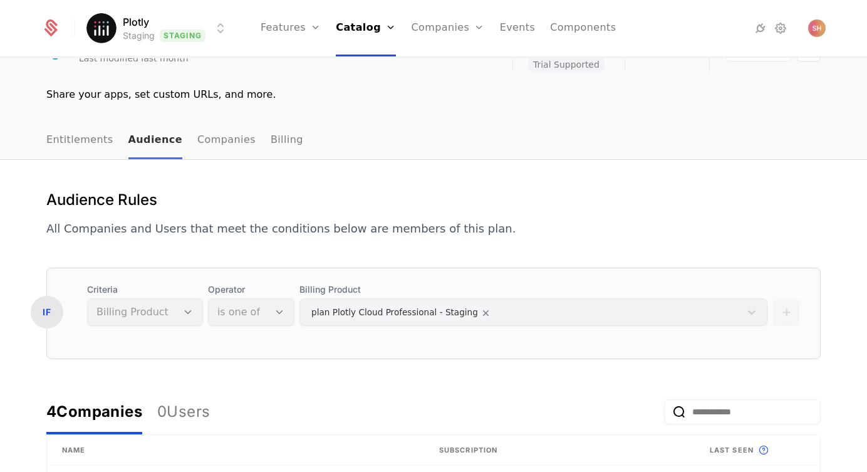
scroll to position [85, 0]
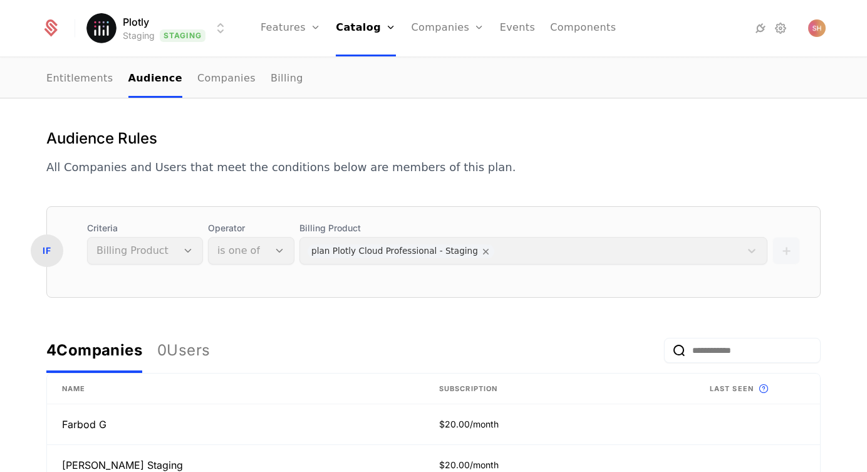
click at [256, 295] on div "IF Criteria Billing Product Operator is one of Billing Product plan Plotly Clou…" at bounding box center [433, 251] width 774 height 91
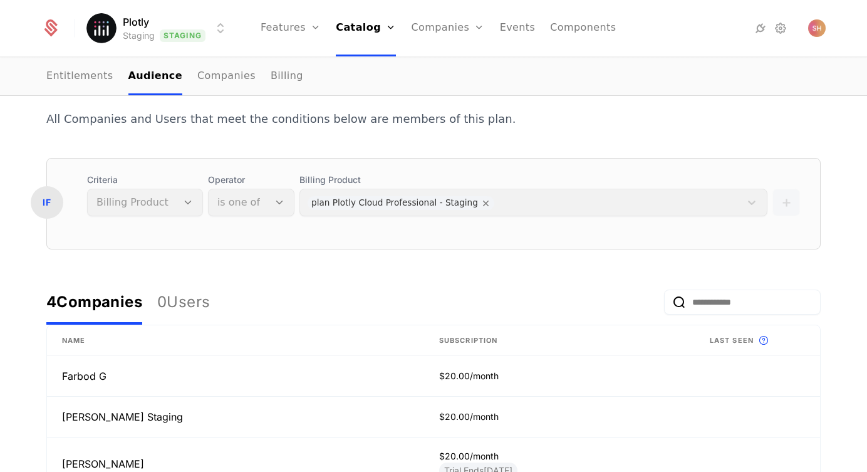
scroll to position [189, 0]
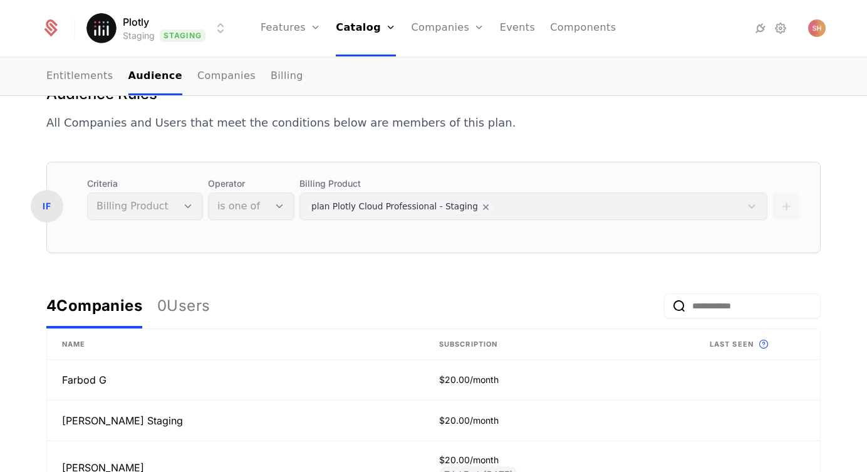
click at [351, 208] on div "Billing Product plan Plotly Cloud Professional - Staging" at bounding box center [533, 198] width 468 height 43
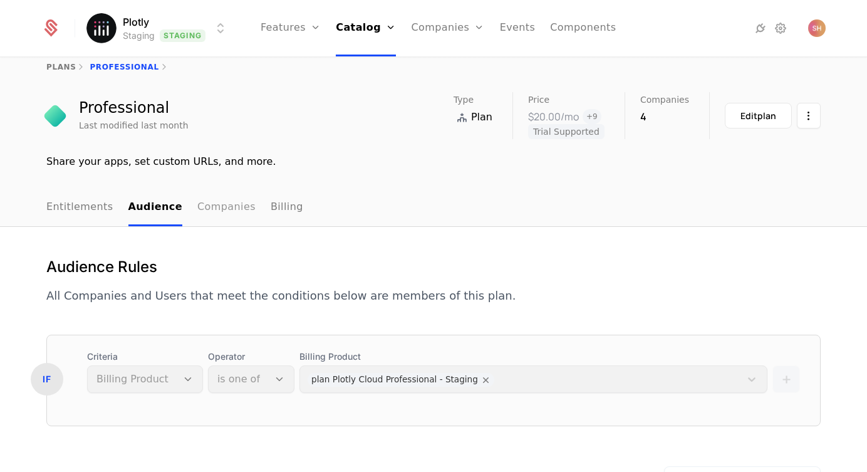
scroll to position [0, 0]
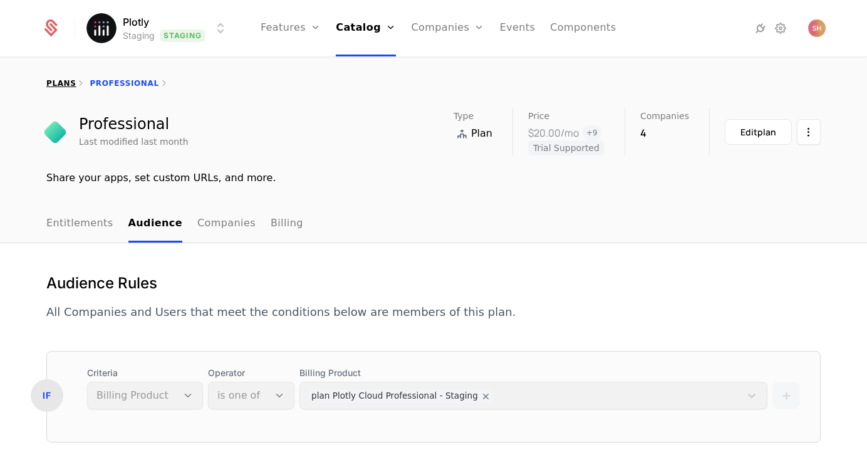
click at [53, 85] on link "plans" at bounding box center [60, 83] width 29 height 9
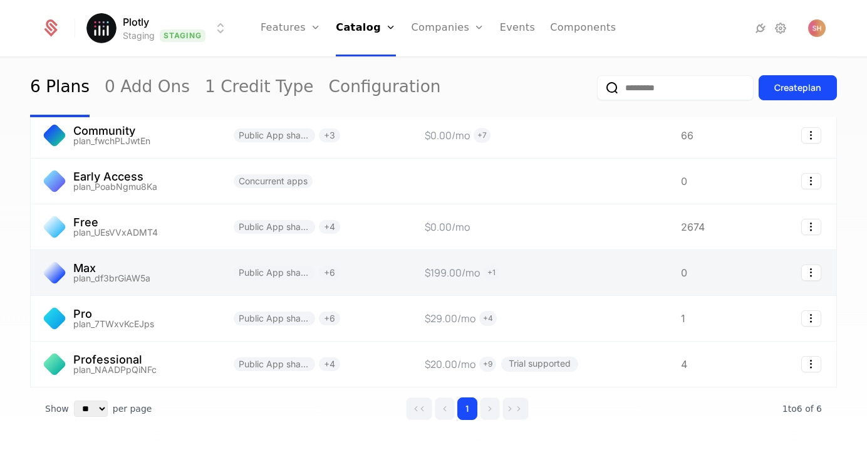
scroll to position [82, 0]
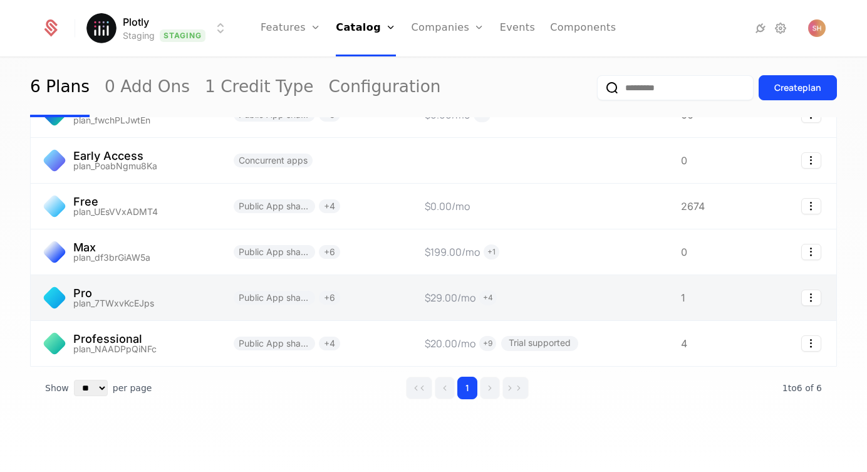
click at [96, 299] on link at bounding box center [125, 297] width 188 height 45
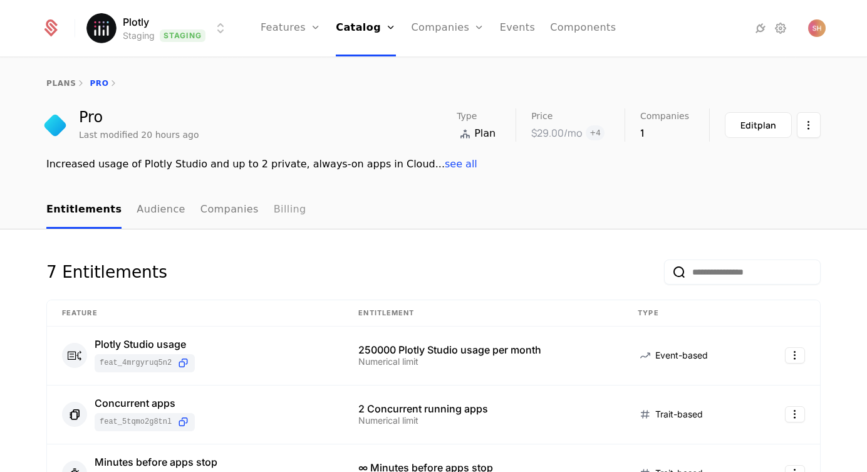
click at [274, 214] on link "Billing" at bounding box center [290, 210] width 33 height 37
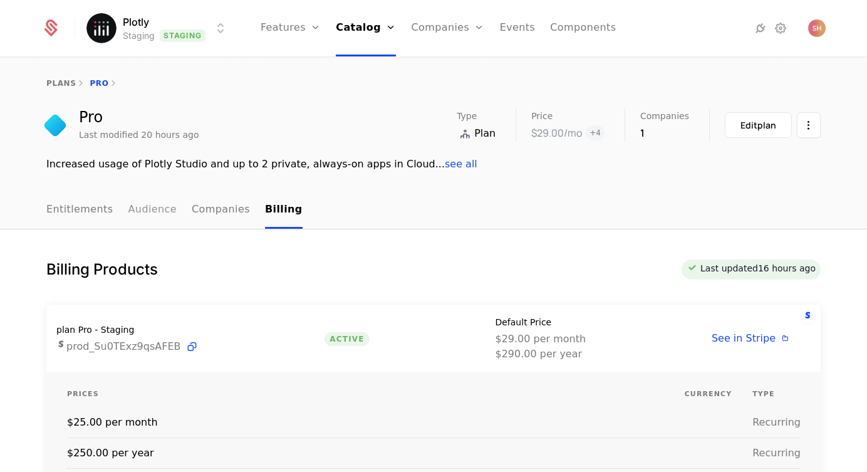
click at [128, 212] on link "Audience" at bounding box center [152, 210] width 49 height 37
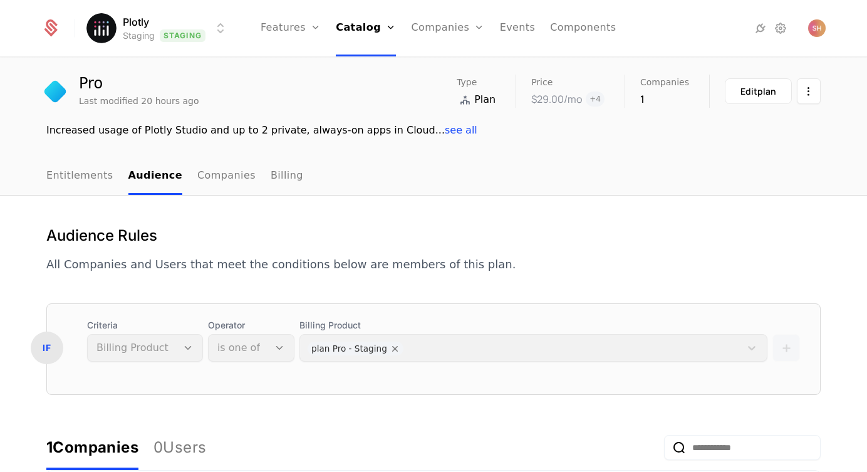
scroll to position [38, 0]
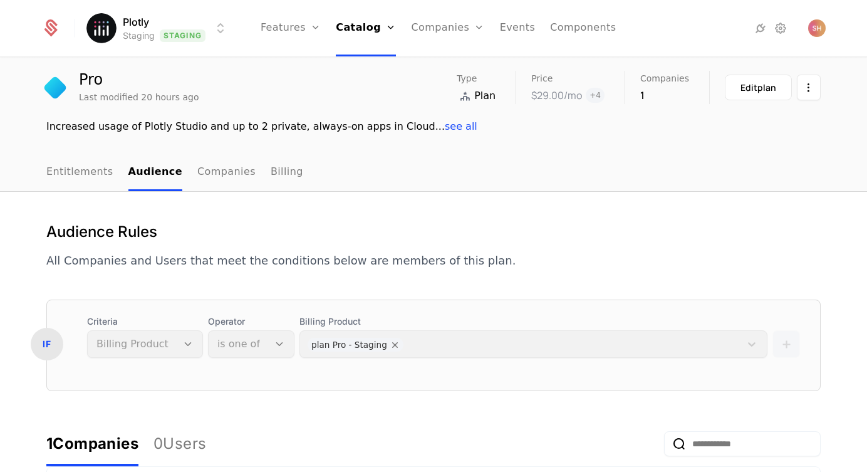
click at [215, 23] on html "Plotly Staging Staging Features Features Flags Catalog Plans Add Ons Credits Co…" at bounding box center [433, 236] width 867 height 472
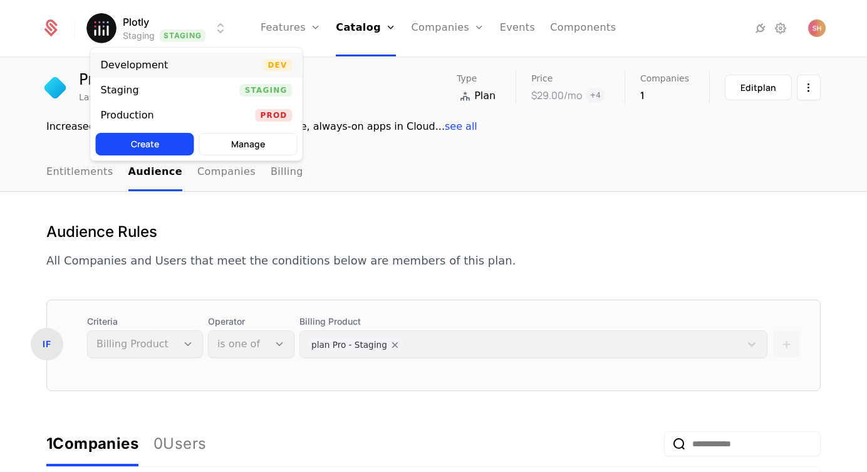
click at [216, 56] on div "Development Dev" at bounding box center [197, 65] width 212 height 25
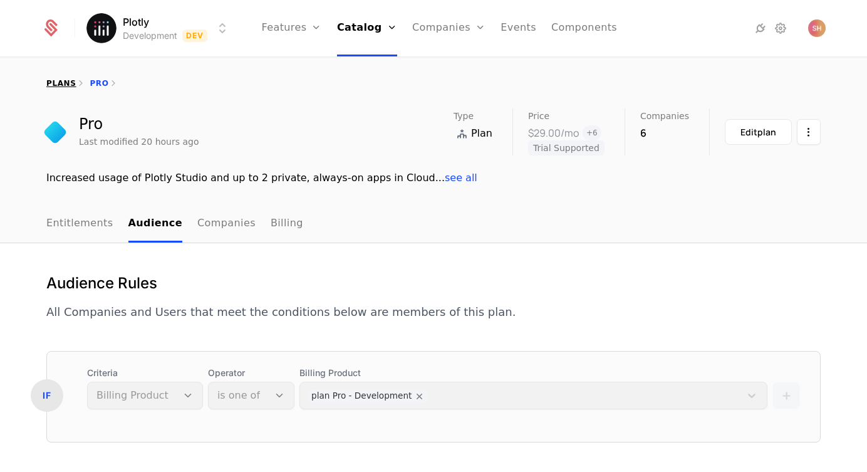
click at [70, 85] on link "plans" at bounding box center [60, 83] width 29 height 9
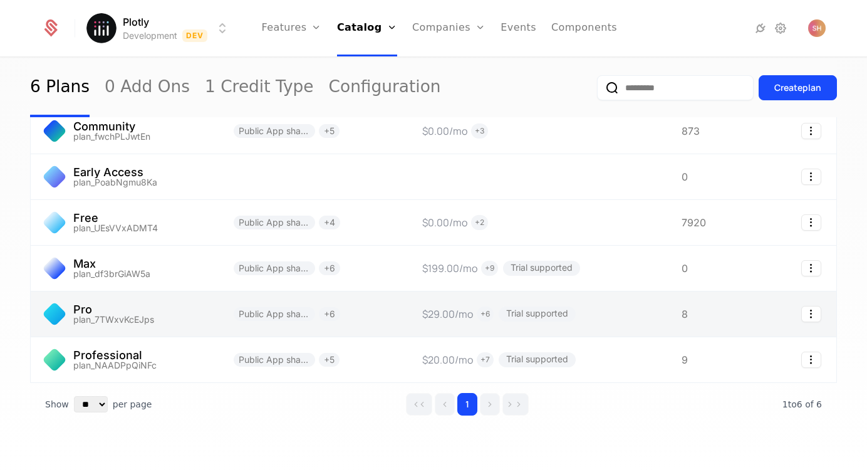
scroll to position [82, 0]
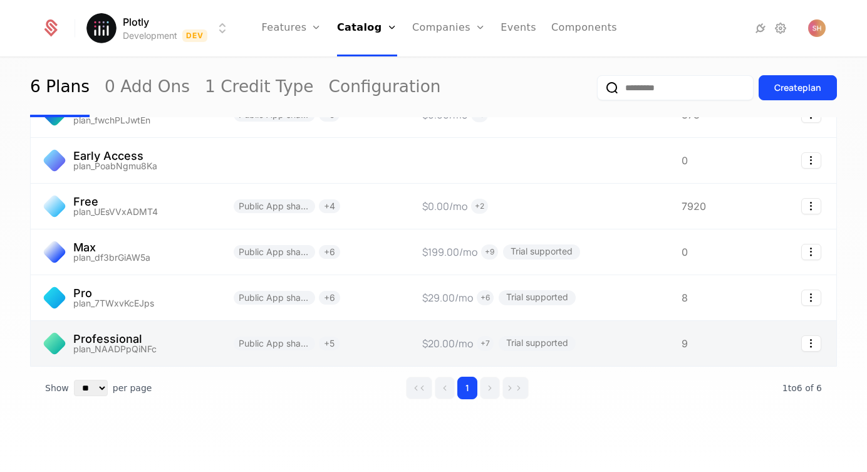
click at [152, 331] on link at bounding box center [125, 343] width 188 height 45
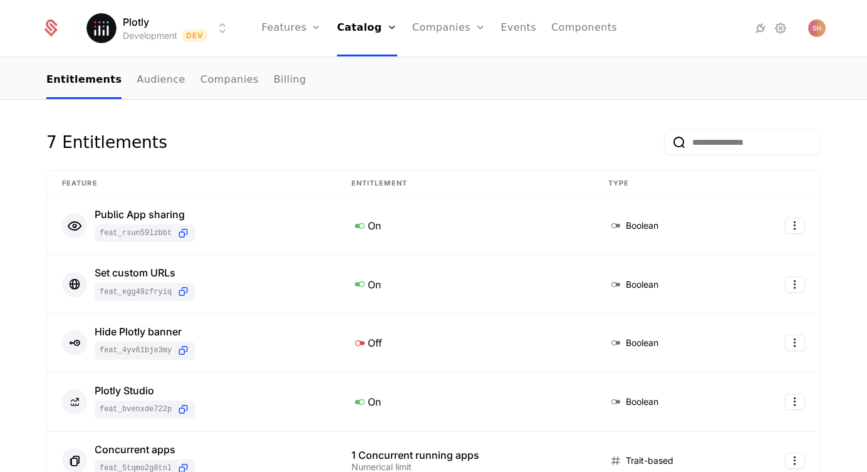
scroll to position [118, 0]
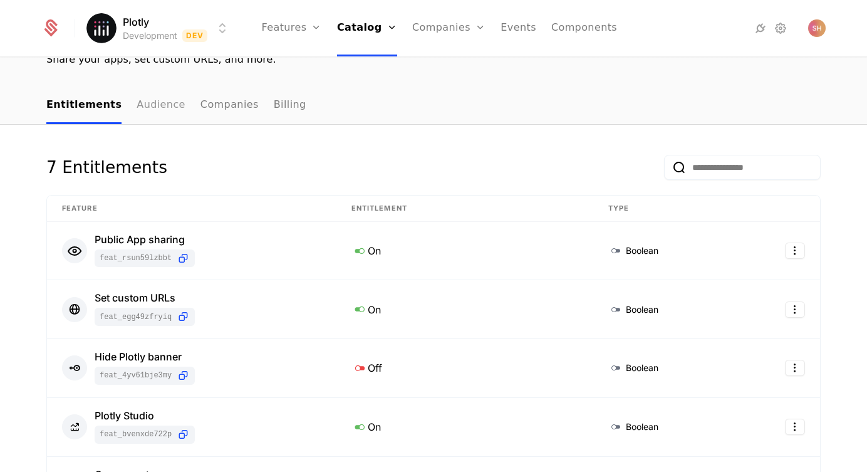
click at [154, 110] on link "Audience" at bounding box center [161, 105] width 49 height 37
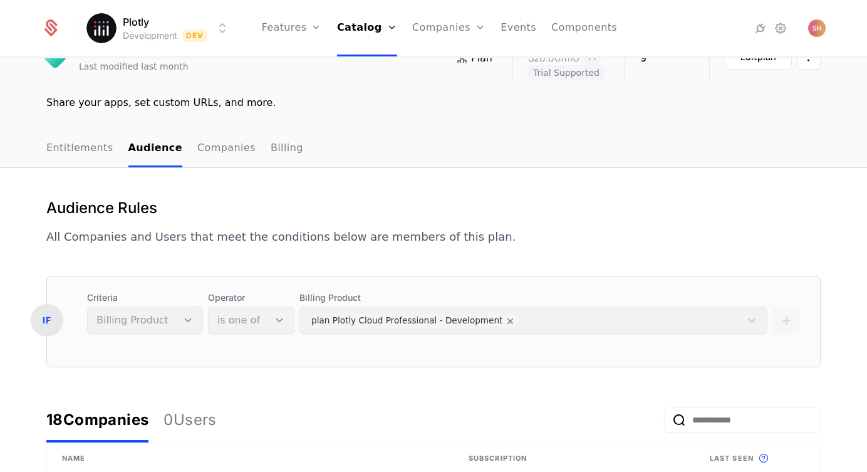
scroll to position [73, 0]
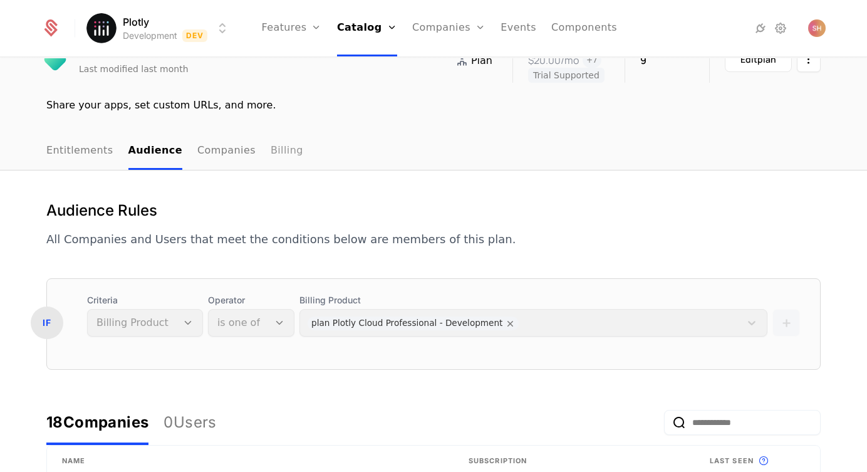
click at [271, 145] on link "Billing" at bounding box center [287, 151] width 33 height 37
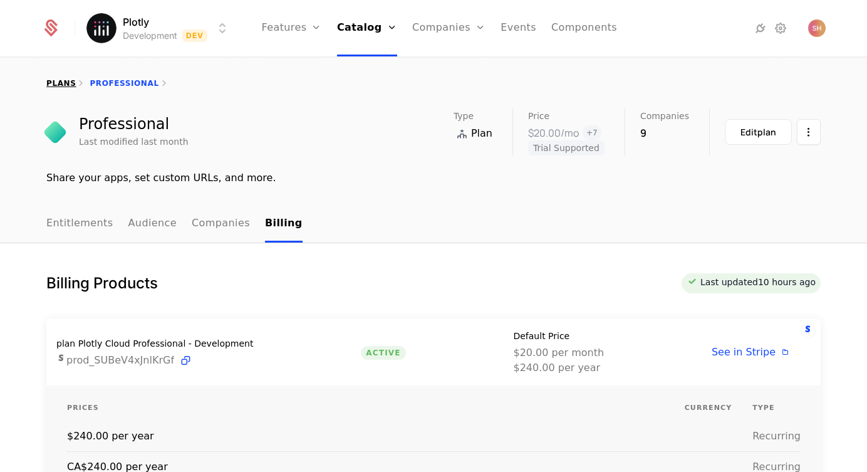
click at [66, 78] on div "plans" at bounding box center [60, 83] width 29 height 10
click at [66, 83] on link "plans" at bounding box center [60, 83] width 29 height 9
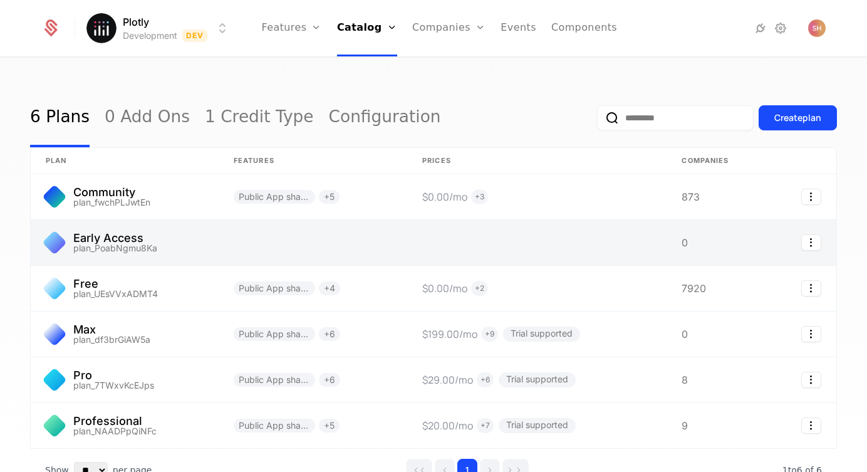
scroll to position [82, 0]
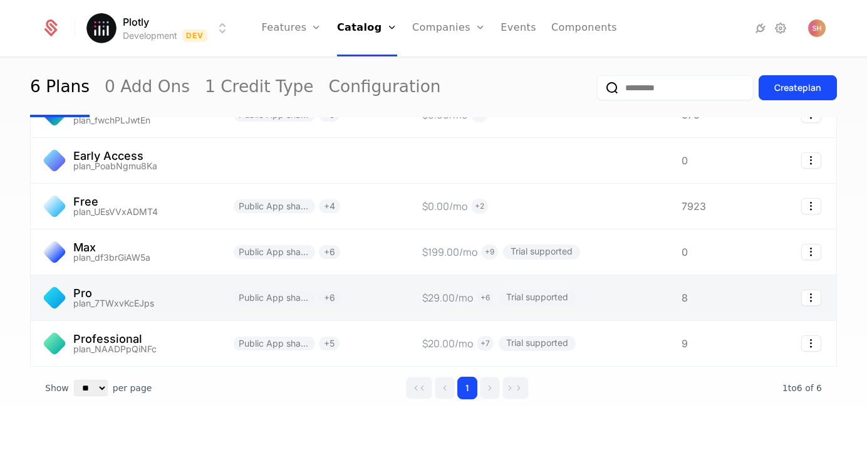
click at [76, 289] on link at bounding box center [125, 297] width 188 height 45
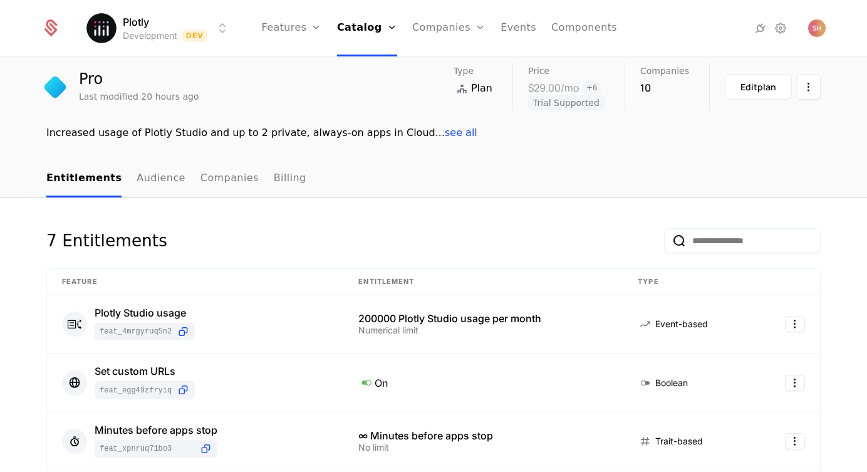
scroll to position [49, 0]
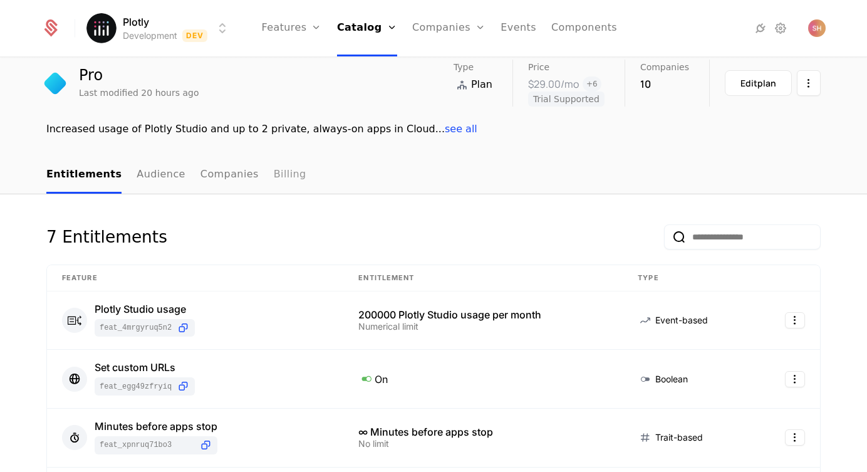
click at [274, 182] on link "Billing" at bounding box center [290, 175] width 33 height 37
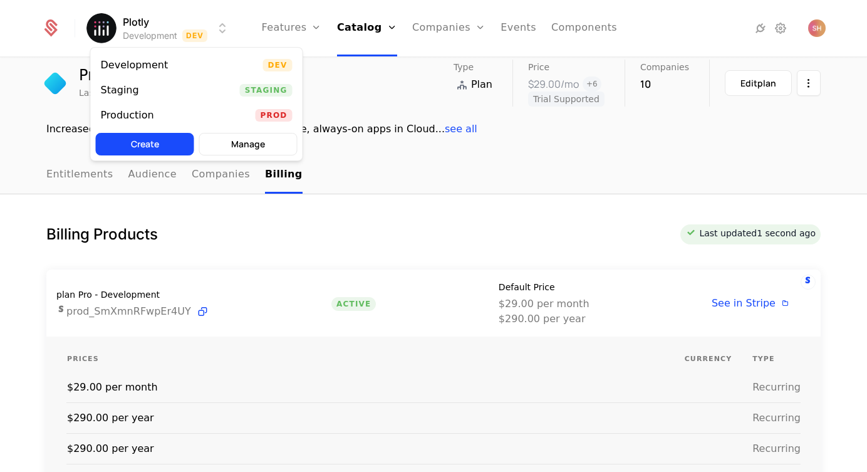
click at [200, 36] on html "Plotly Development Dev Features Features Flags Catalog Plans Add Ons Credits Co…" at bounding box center [433, 236] width 867 height 472
click at [200, 93] on div "Staging Staging" at bounding box center [197, 90] width 212 height 25
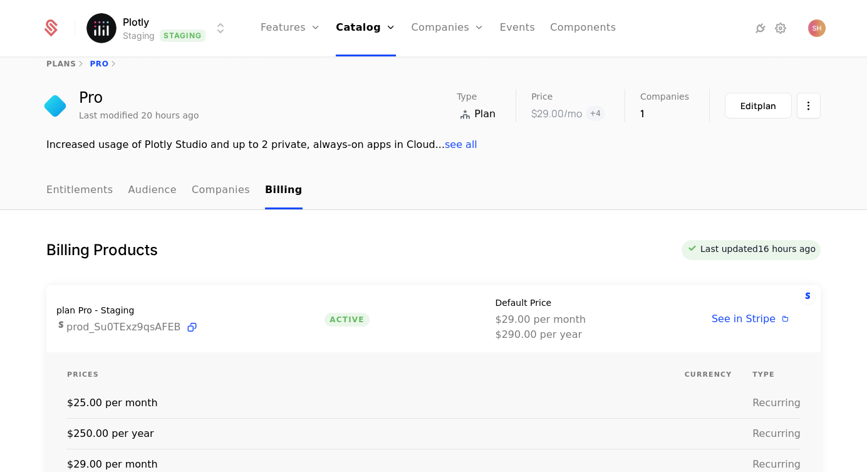
scroll to position [6, 0]
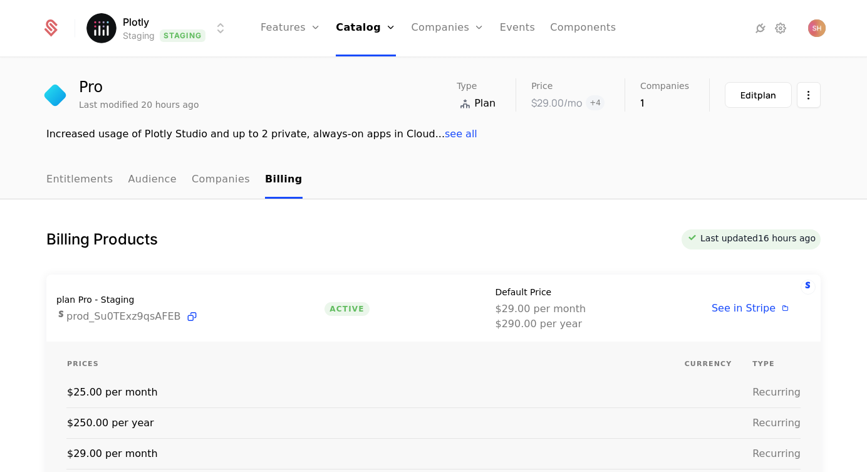
scroll to position [46, 0]
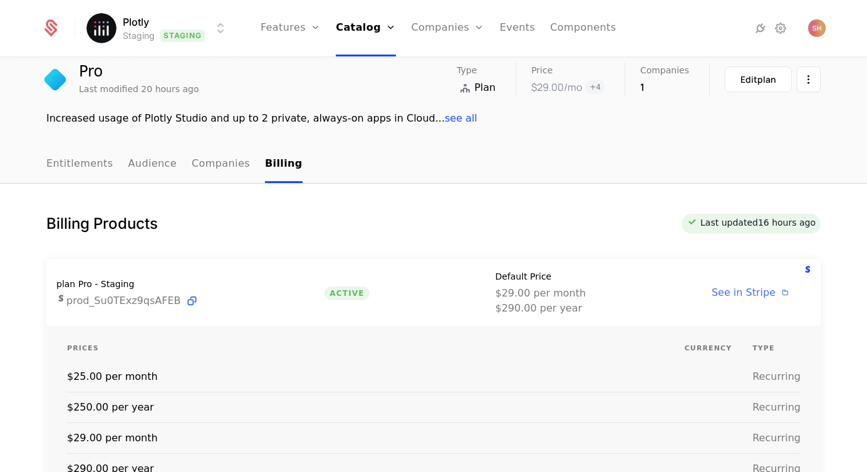
click at [721, 293] on span "See in Stripe" at bounding box center [744, 292] width 64 height 12
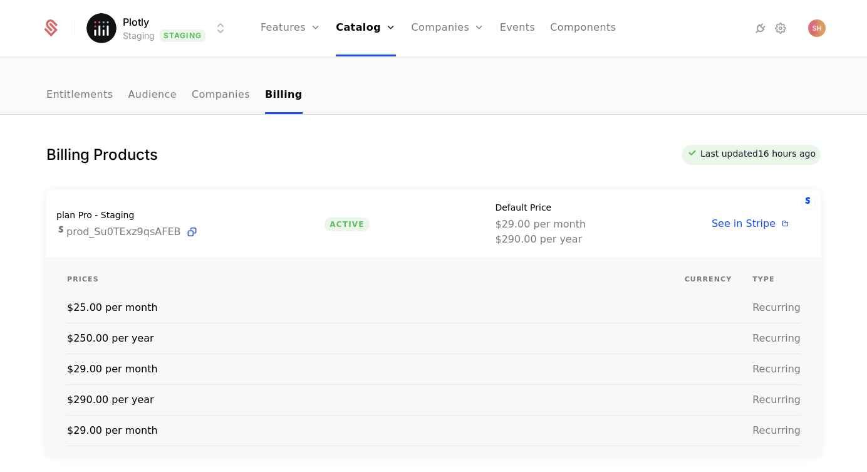
scroll to position [118, 0]
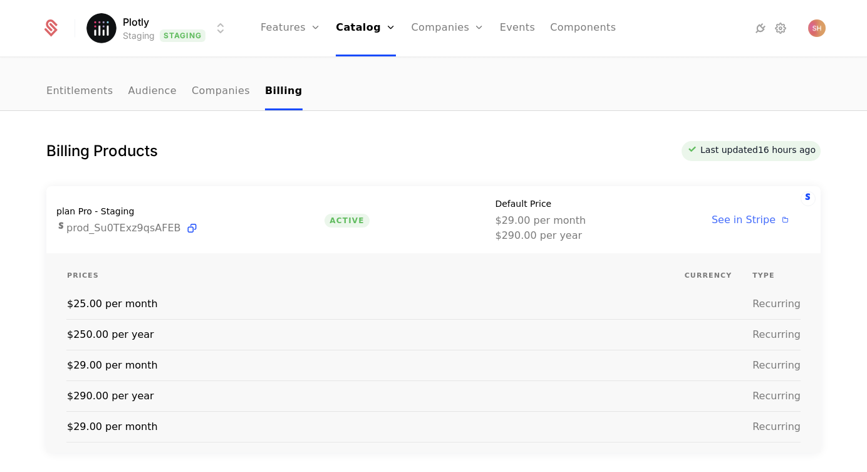
click at [763, 217] on span "See in Stripe" at bounding box center [744, 220] width 64 height 12
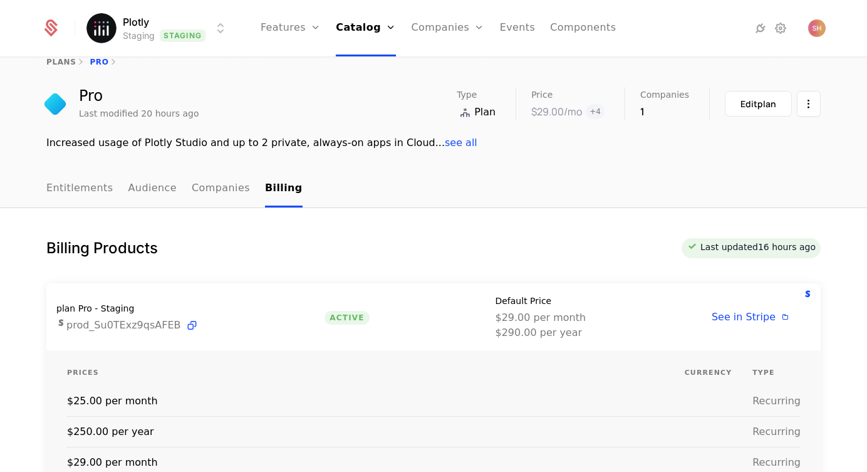
scroll to position [0, 0]
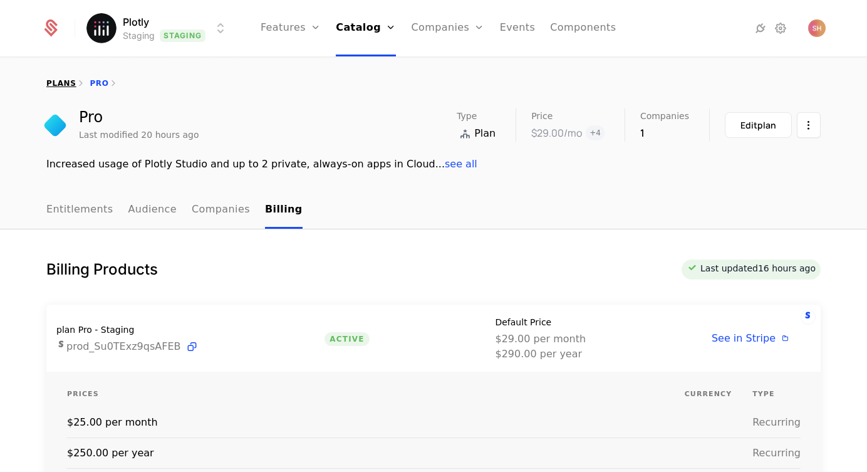
click at [58, 84] on link "plans" at bounding box center [60, 83] width 29 height 9
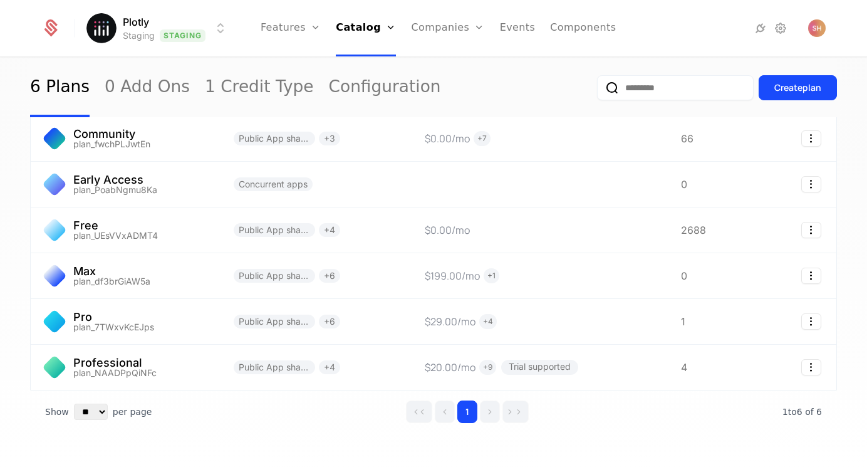
scroll to position [82, 0]
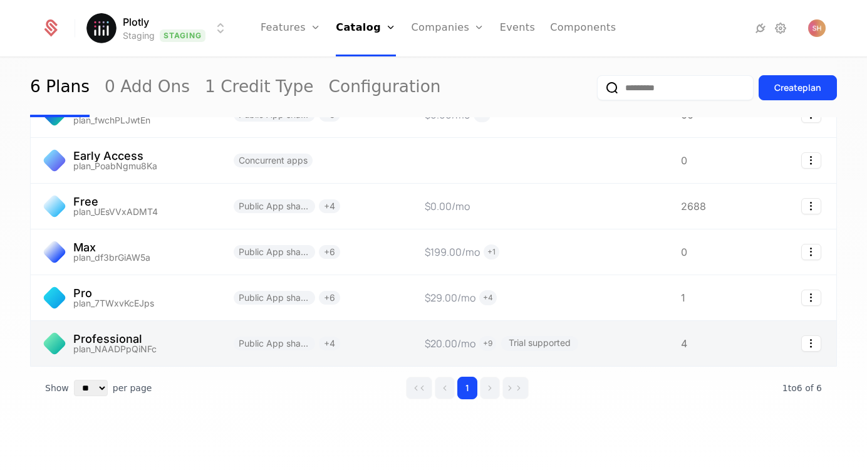
click at [112, 335] on link at bounding box center [125, 343] width 188 height 45
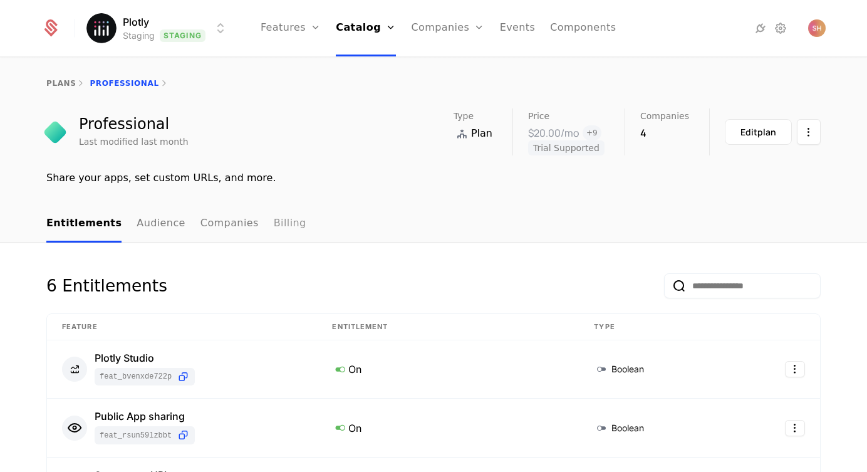
click at [274, 225] on link "Billing" at bounding box center [290, 223] width 33 height 37
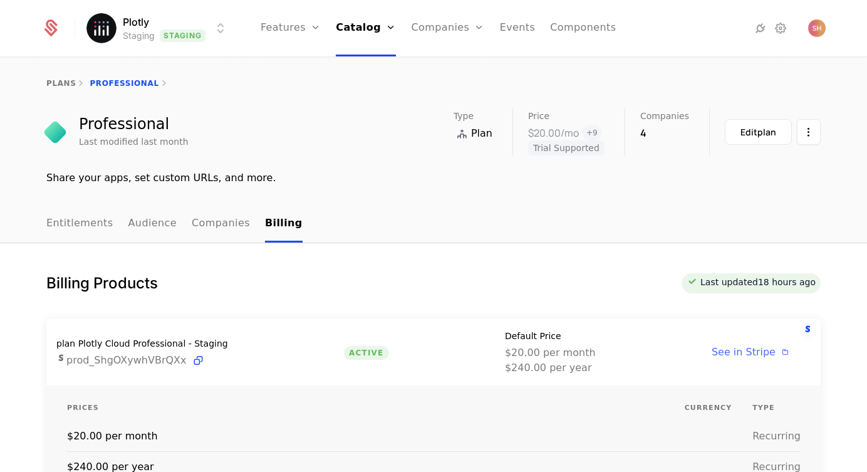
click at [730, 353] on span "See in Stripe" at bounding box center [744, 352] width 64 height 12
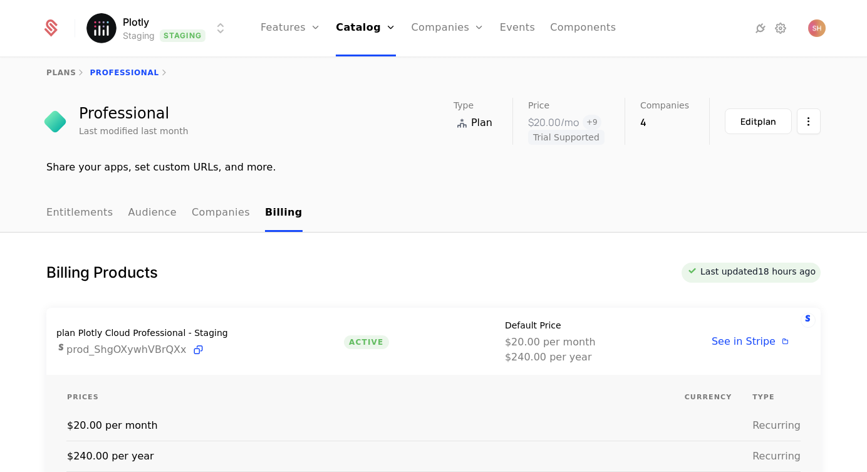
scroll to position [14, 0]
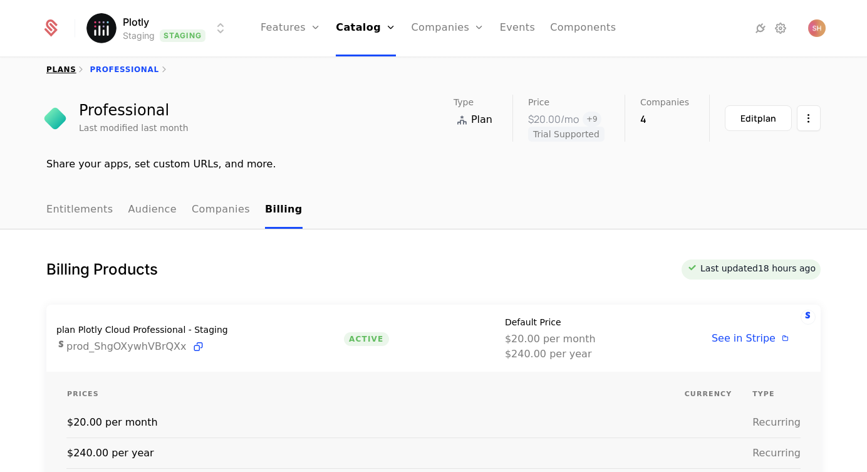
click at [71, 67] on link "plans" at bounding box center [60, 69] width 29 height 9
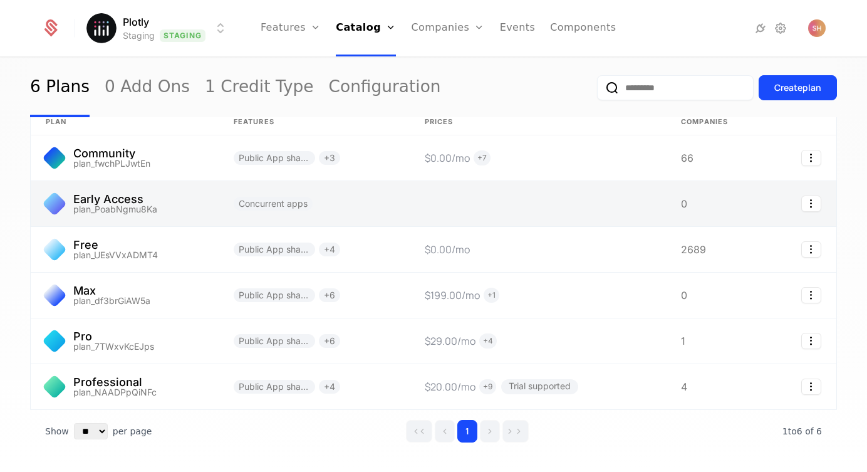
scroll to position [61, 0]
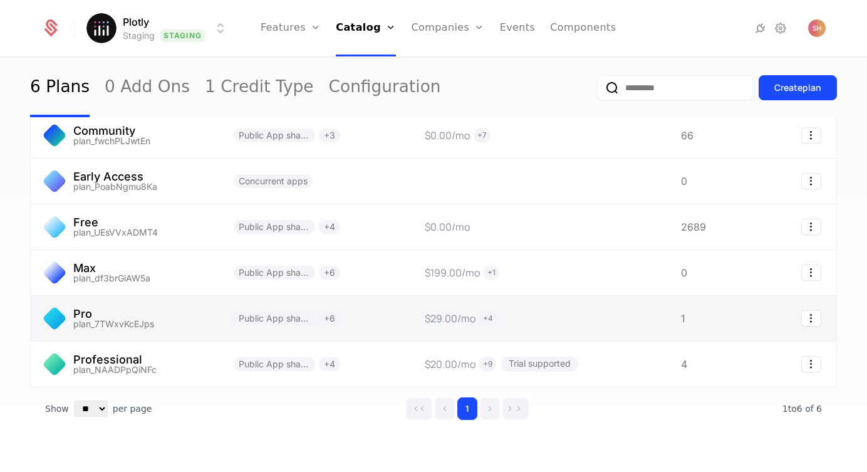
click at [102, 326] on link at bounding box center [125, 318] width 188 height 45
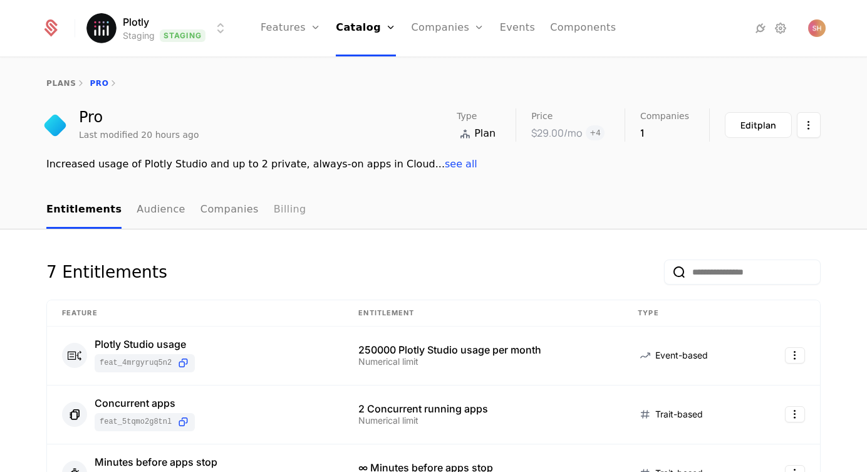
click at [275, 217] on link "Billing" at bounding box center [290, 210] width 33 height 37
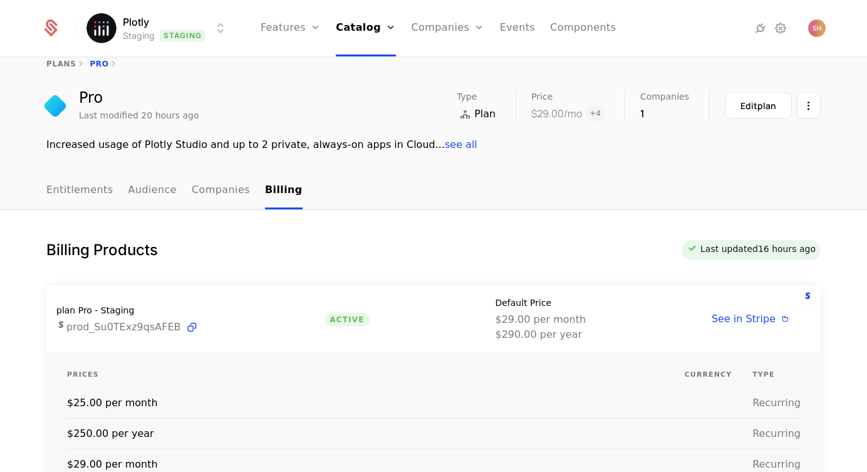
scroll to position [19, 0]
click at [151, 191] on link "Audience" at bounding box center [152, 191] width 49 height 37
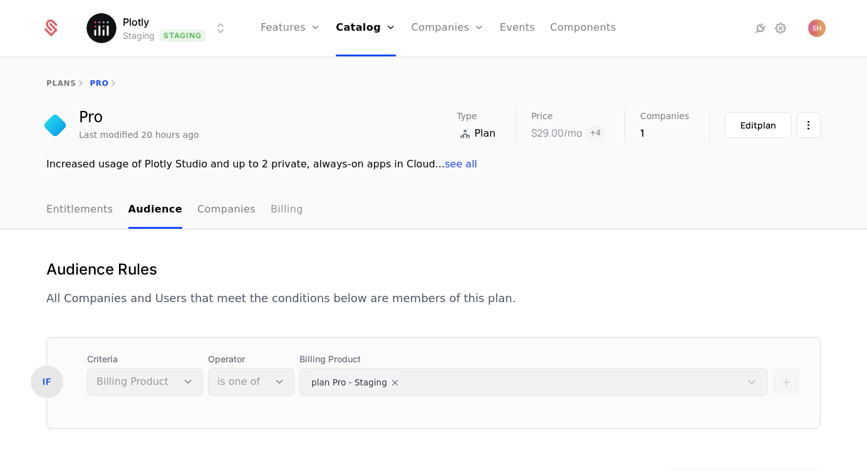
click at [271, 219] on link "Billing" at bounding box center [287, 210] width 33 height 37
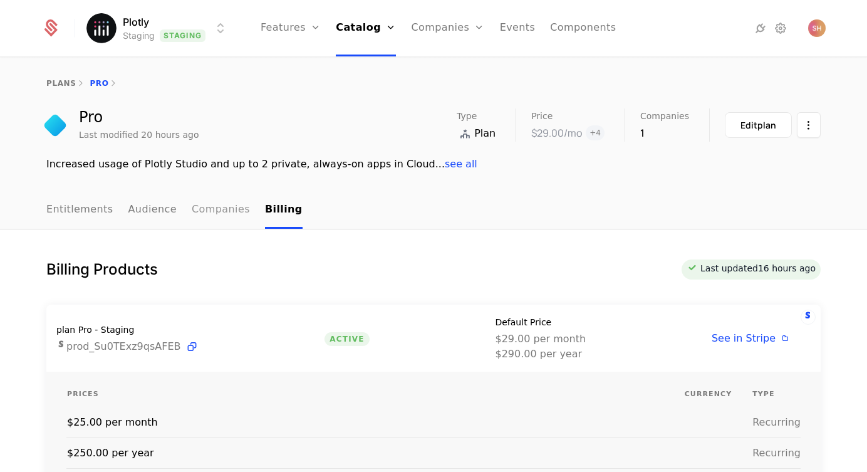
click at [210, 207] on link "Companies" at bounding box center [221, 210] width 58 height 37
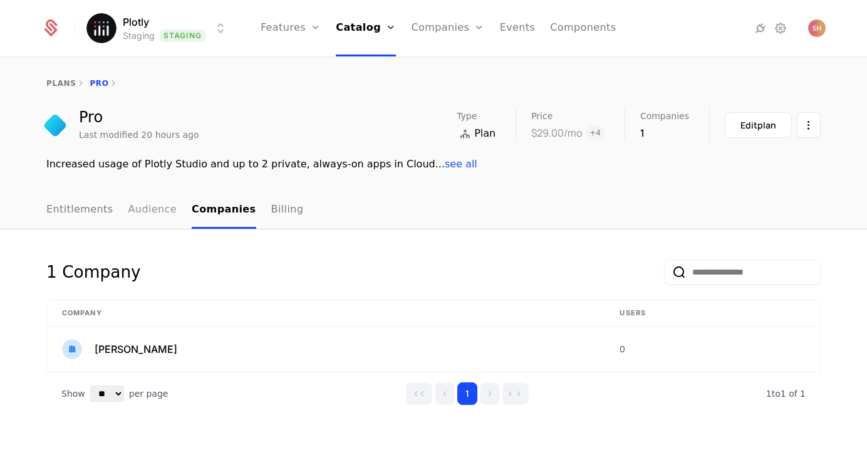
click at [142, 217] on link "Audience" at bounding box center [152, 210] width 49 height 37
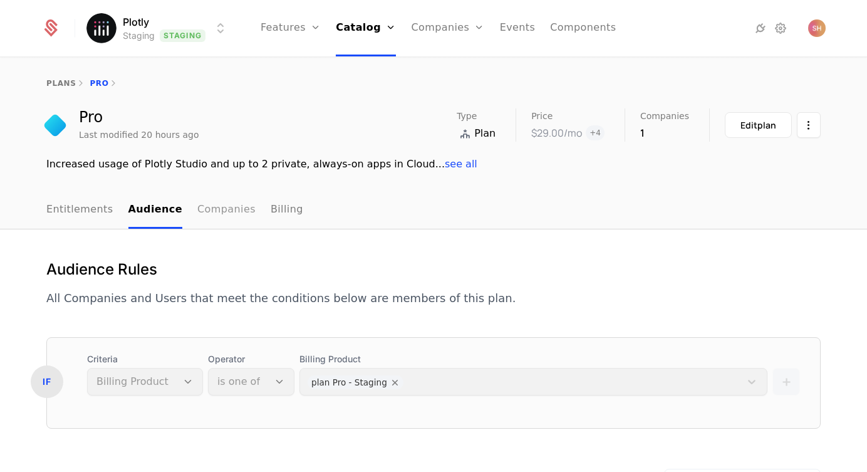
click at [219, 214] on link "Companies" at bounding box center [226, 210] width 58 height 37
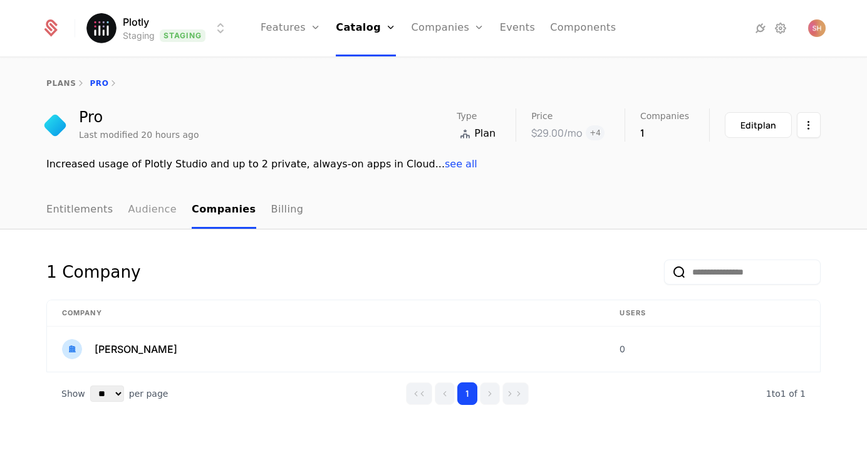
click at [155, 199] on link "Audience" at bounding box center [152, 210] width 49 height 37
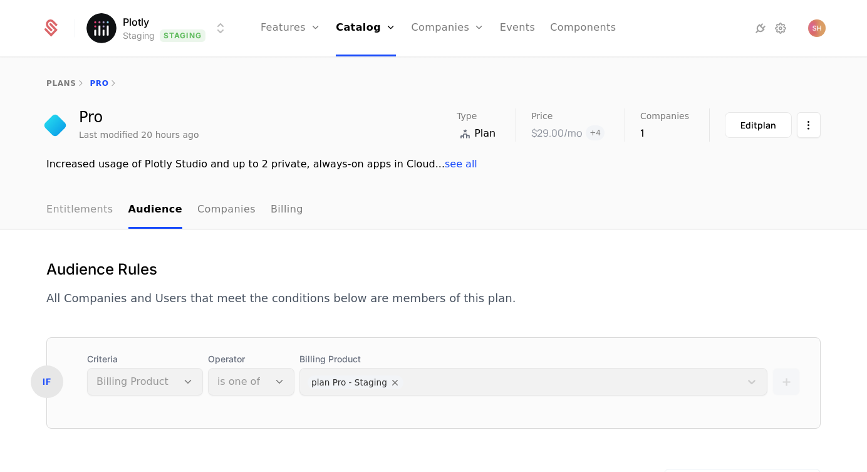
click at [75, 210] on link "Entitlements" at bounding box center [79, 210] width 67 height 37
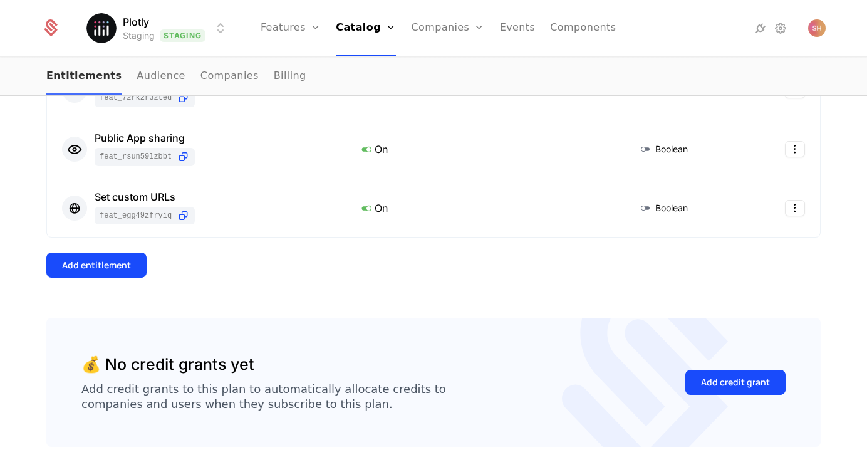
scroll to position [545, 0]
